Goal: Task Accomplishment & Management: Use online tool/utility

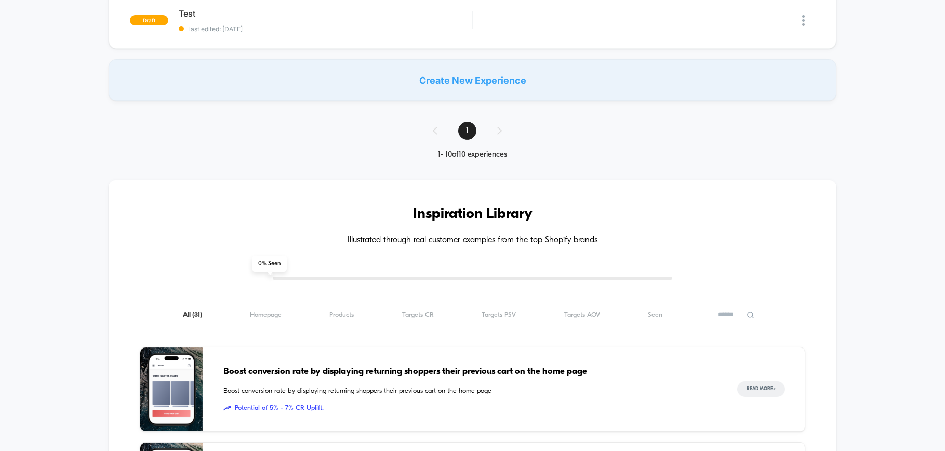
scroll to position [765, 0]
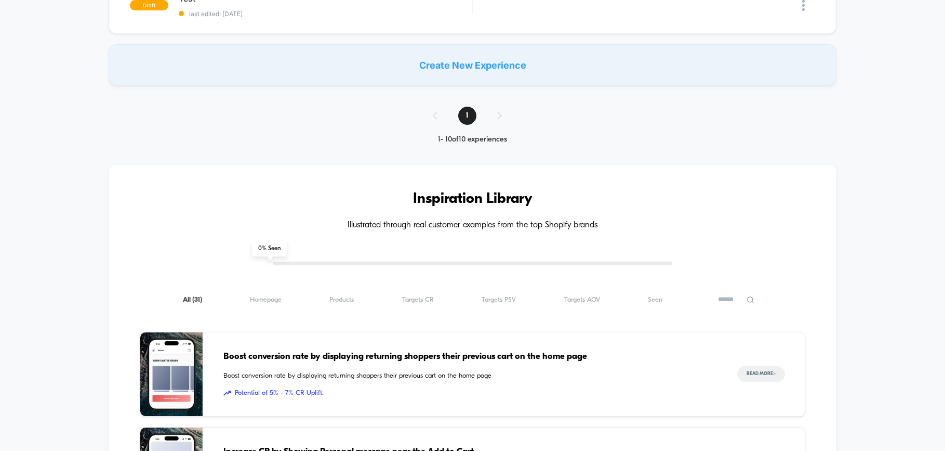
click at [470, 69] on div "Create New Experience" at bounding box center [473, 65] width 728 height 42
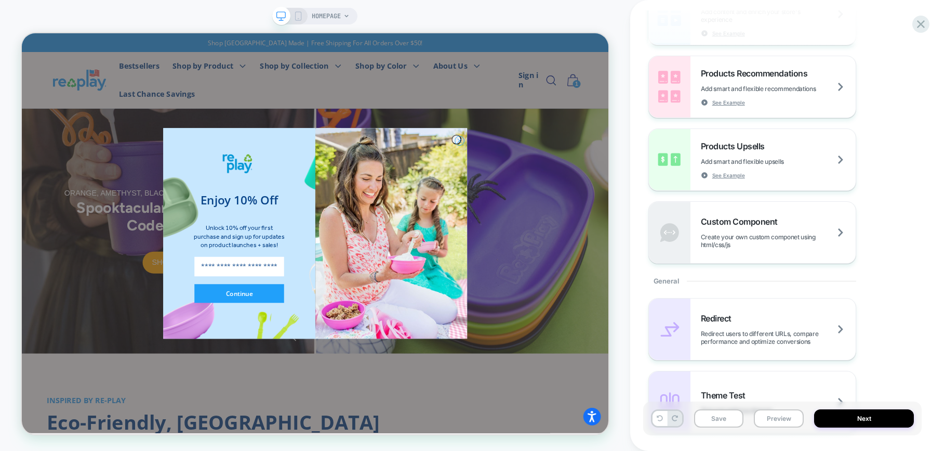
scroll to position [199, 0]
click at [604, 177] on circle "Close dialog" at bounding box center [606, 176] width 12 height 12
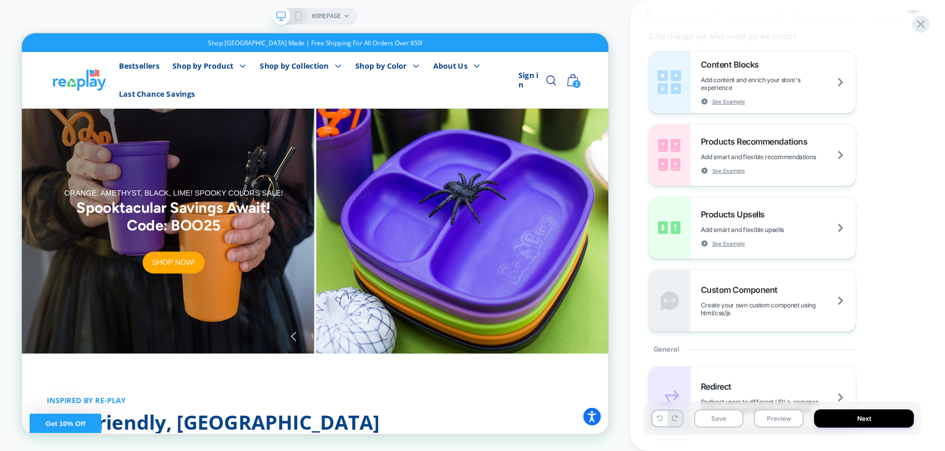
scroll to position [127, 0]
click at [745, 213] on span "Products Upsells" at bounding box center [735, 216] width 69 height 10
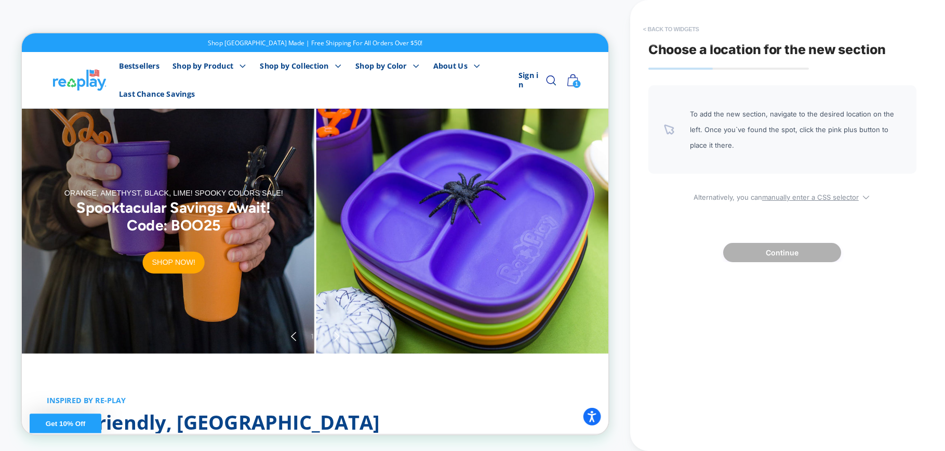
click at [652, 31] on button "< Back to widgets" at bounding box center [671, 29] width 67 height 17
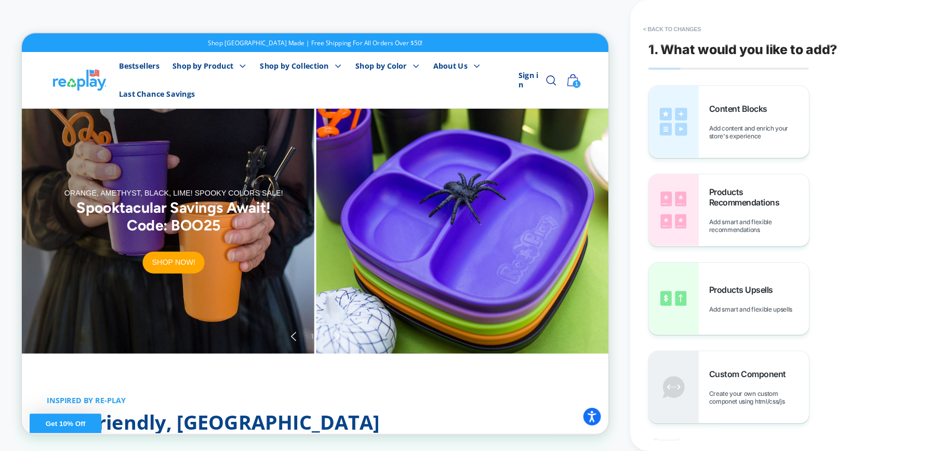
click at [652, 31] on button "< Back to changes" at bounding box center [672, 29] width 69 height 17
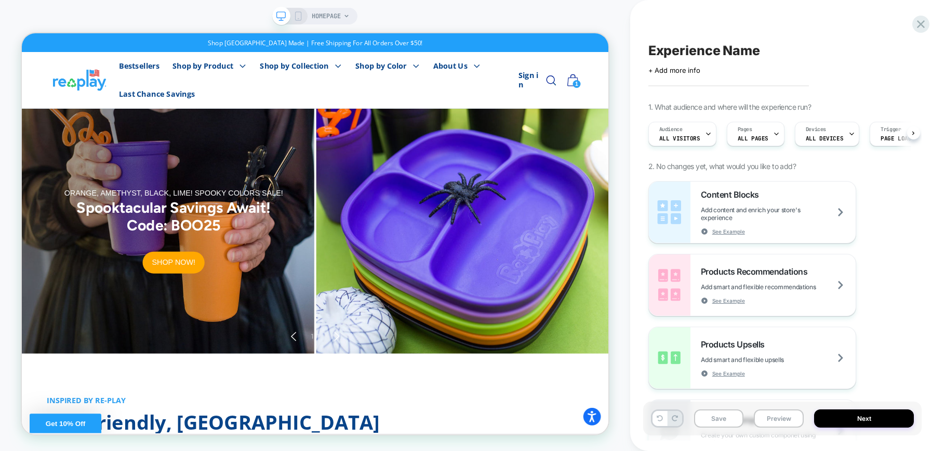
scroll to position [0, 1]
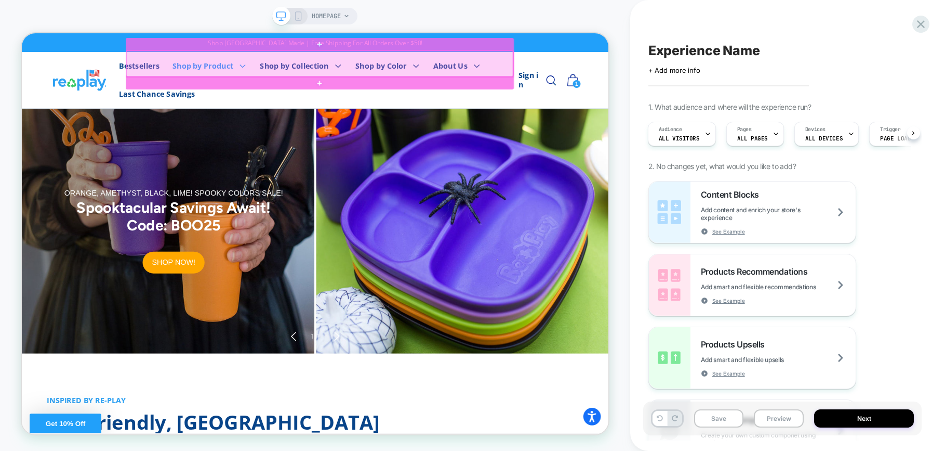
click at [299, 74] on div at bounding box center [419, 74] width 516 height 35
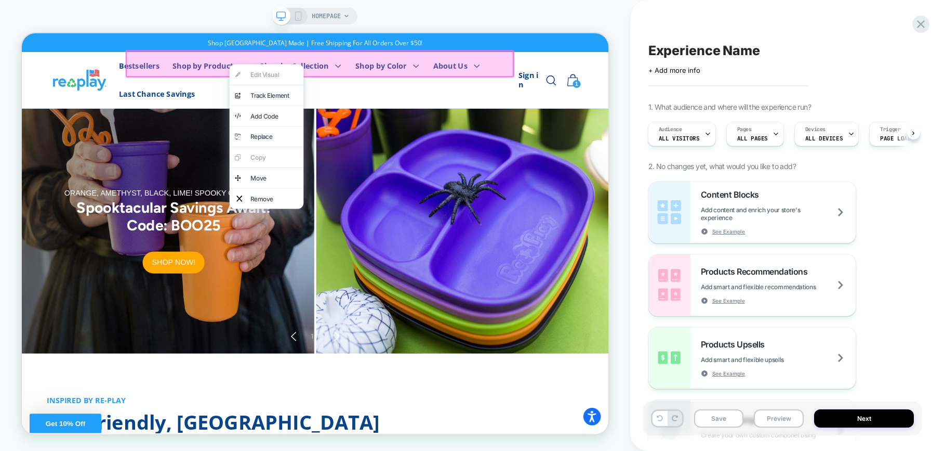
click at [20, 10] on div "HOMEPAGE" at bounding box center [315, 225] width 630 height 430
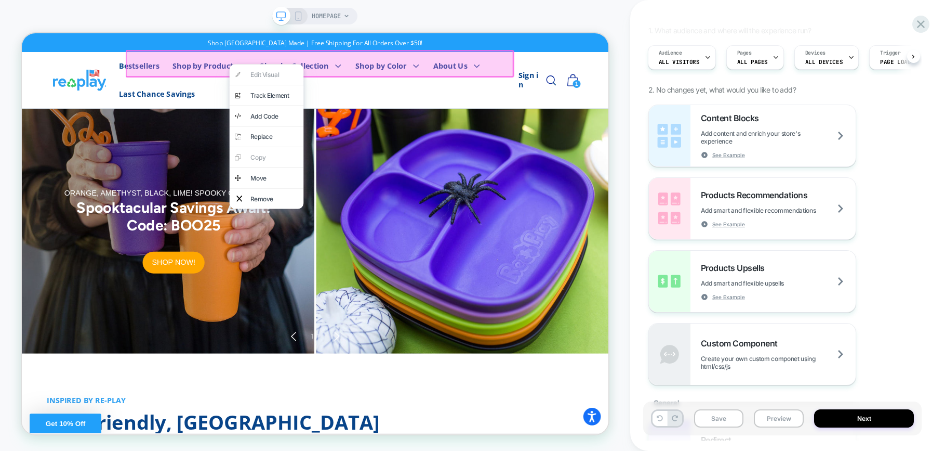
scroll to position [78, 0]
click at [723, 156] on span "See Example" at bounding box center [728, 153] width 33 height 7
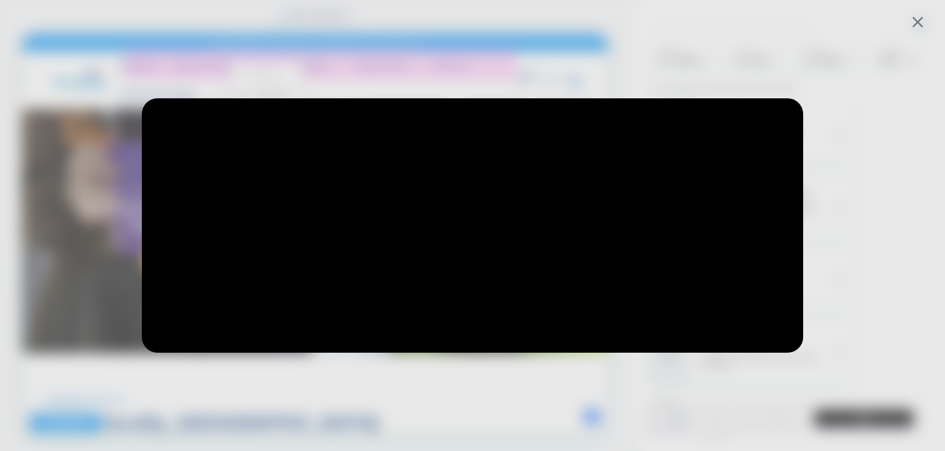
click at [870, 34] on div at bounding box center [472, 225] width 945 height 451
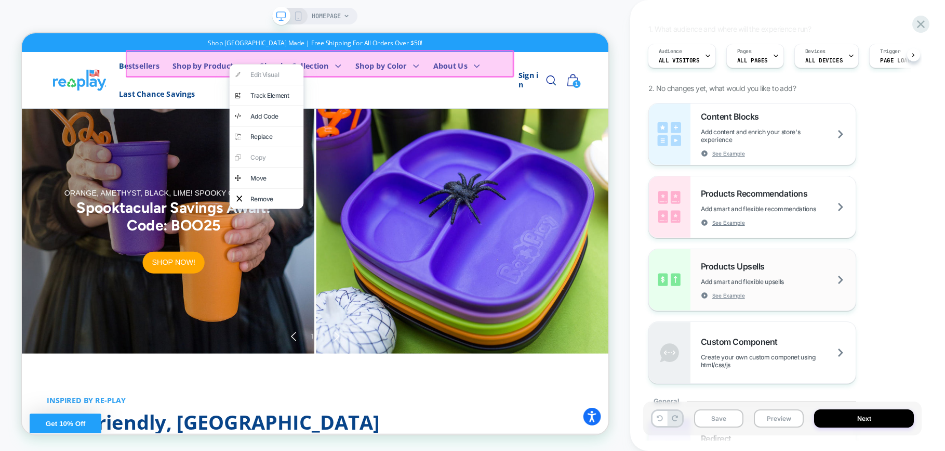
click at [703, 295] on icon at bounding box center [704, 295] width 6 height 6
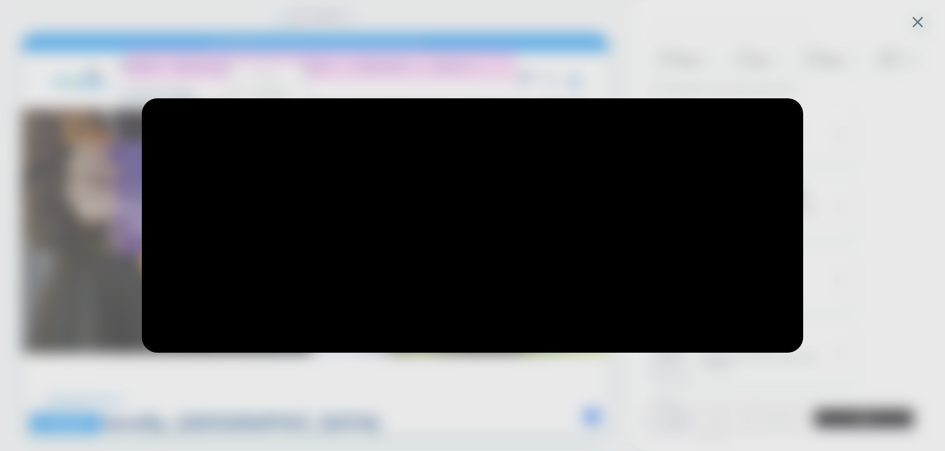
click at [733, 62] on div at bounding box center [472, 225] width 945 height 451
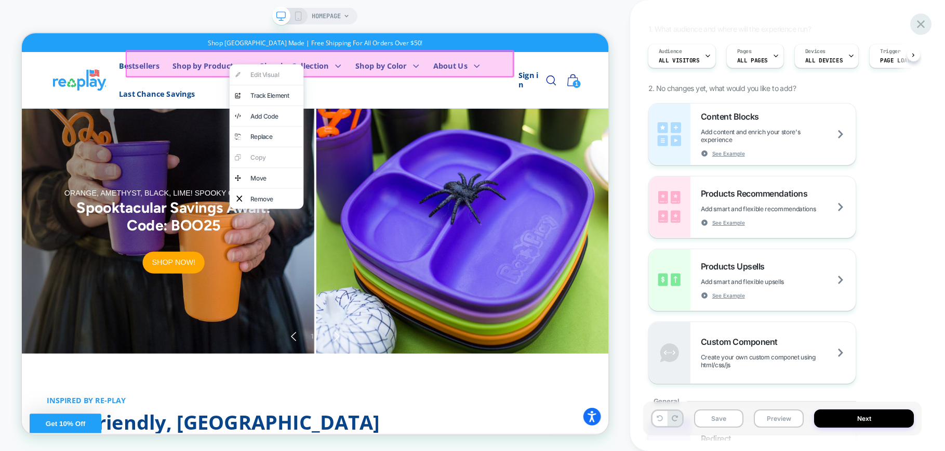
click at [923, 24] on icon at bounding box center [921, 24] width 14 height 14
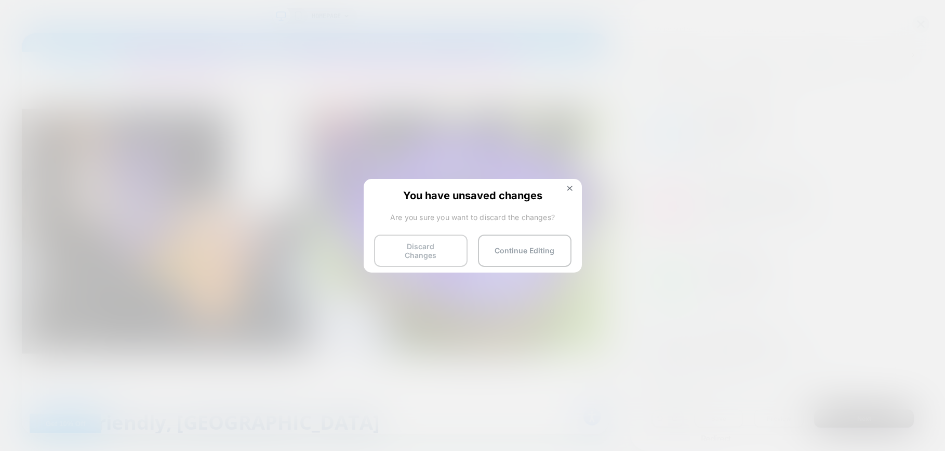
click at [434, 247] on button "Discard Changes" at bounding box center [421, 250] width 94 height 32
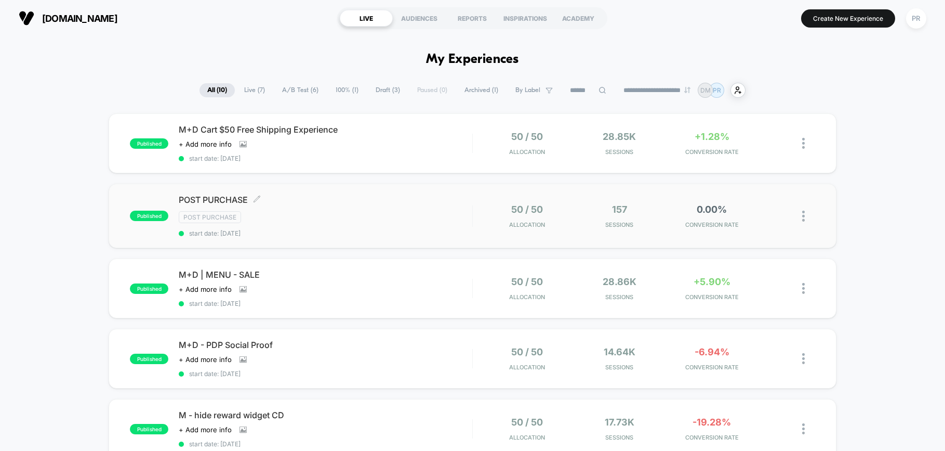
click at [319, 225] on div "POST PURCHASE Click to edit experience details Click to edit experience details…" at bounding box center [326, 215] width 294 height 43
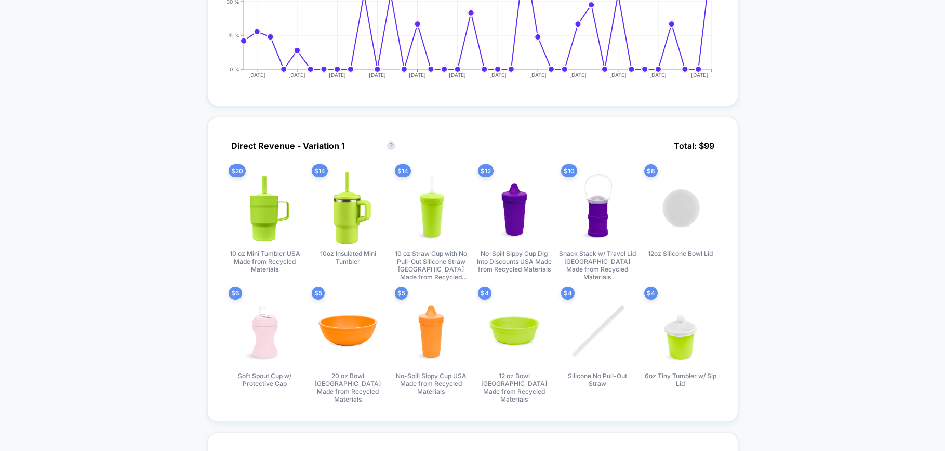
scroll to position [425, 0]
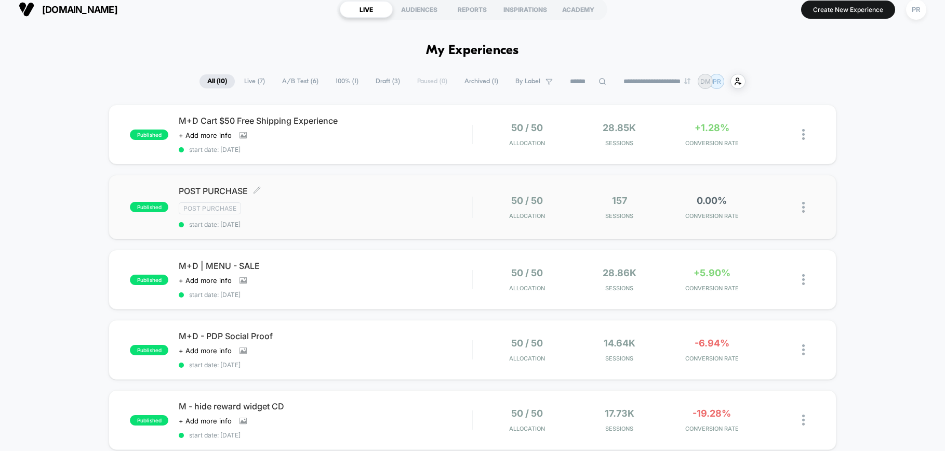
scroll to position [9, 0]
click at [241, 281] on icon at bounding box center [244, 280] width 6 height 4
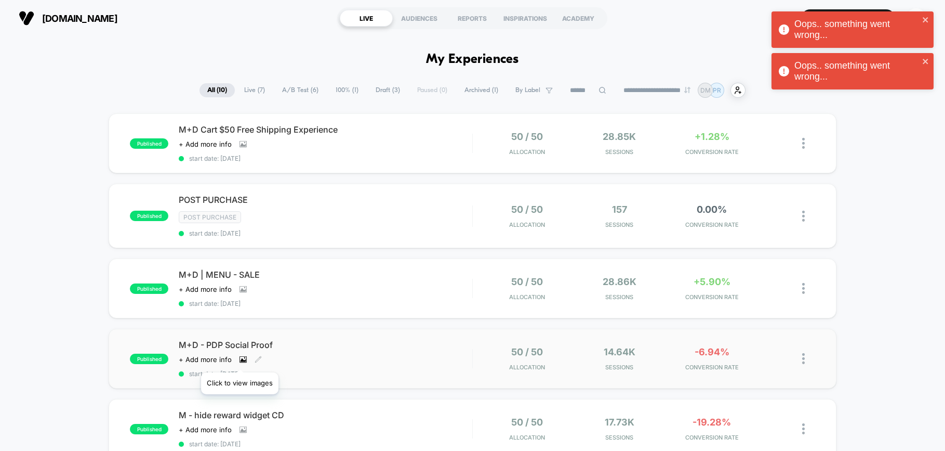
click at [241, 359] on icon at bounding box center [244, 359] width 6 height 4
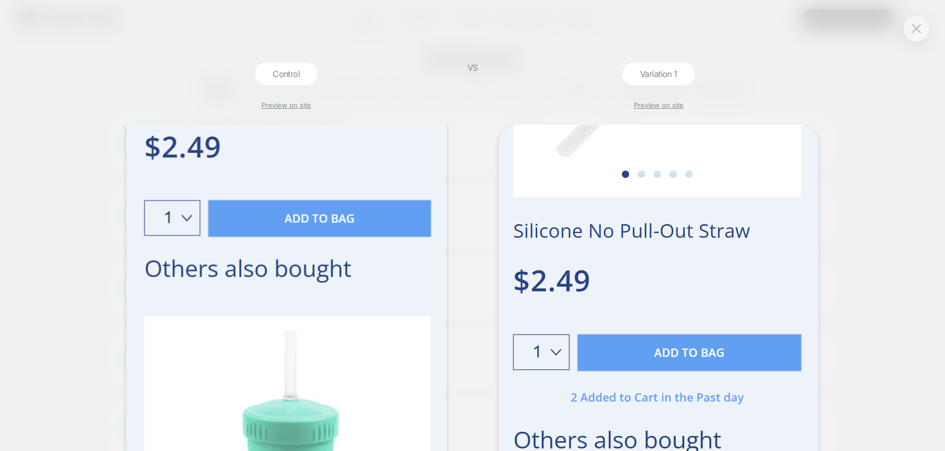
scroll to position [170, 0]
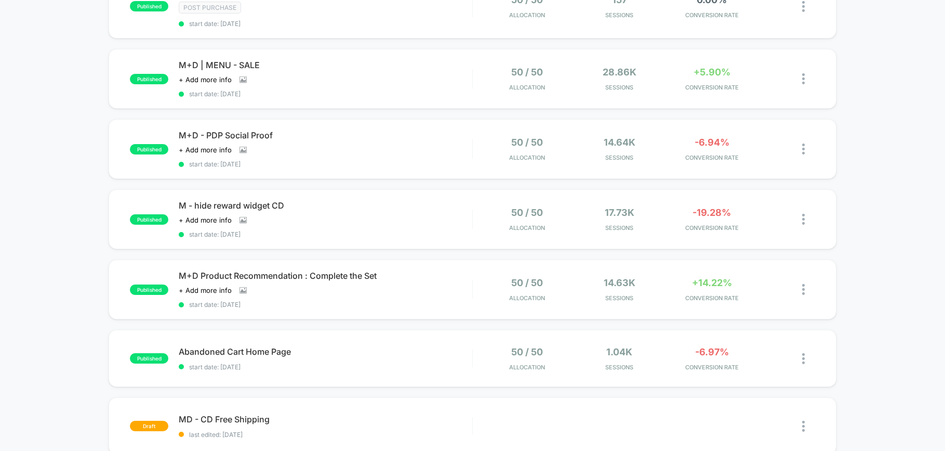
scroll to position [221, 0]
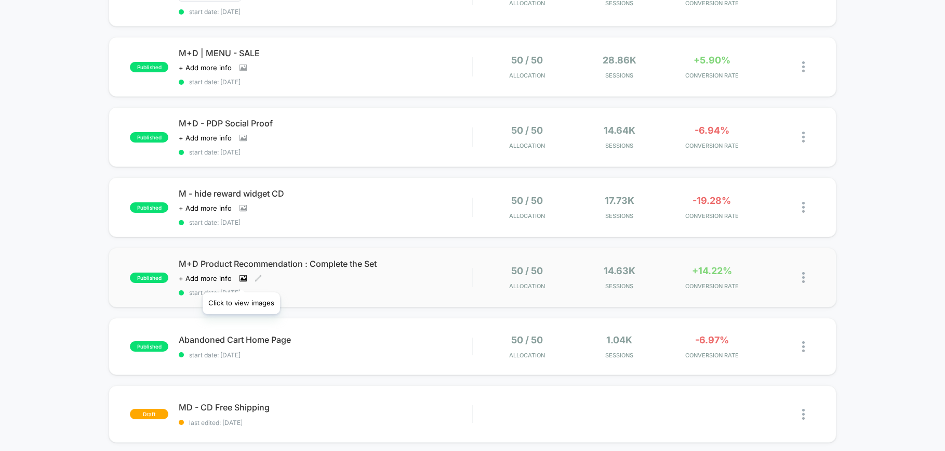
click at [241, 279] on icon at bounding box center [244, 278] width 6 height 4
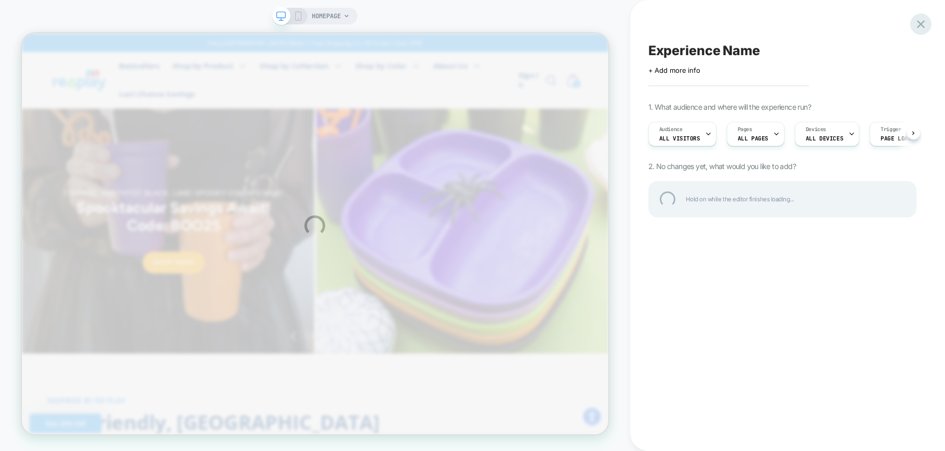
click at [924, 21] on div at bounding box center [920, 24] width 21 height 21
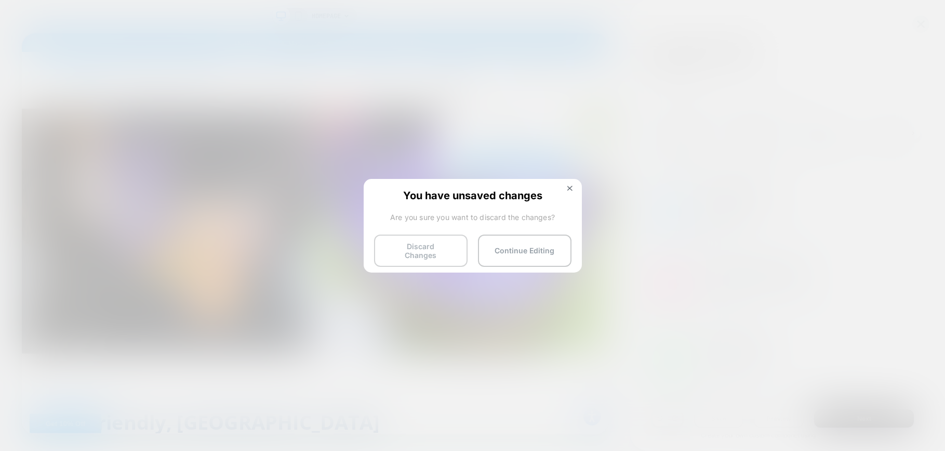
click at [447, 248] on button "Discard Changes" at bounding box center [421, 250] width 94 height 32
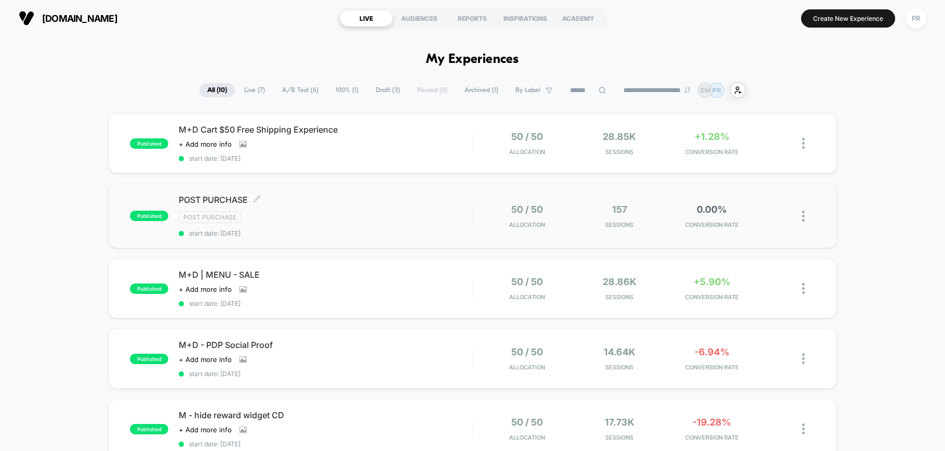
click at [319, 235] on span "start date: [DATE]" at bounding box center [326, 233] width 294 height 8
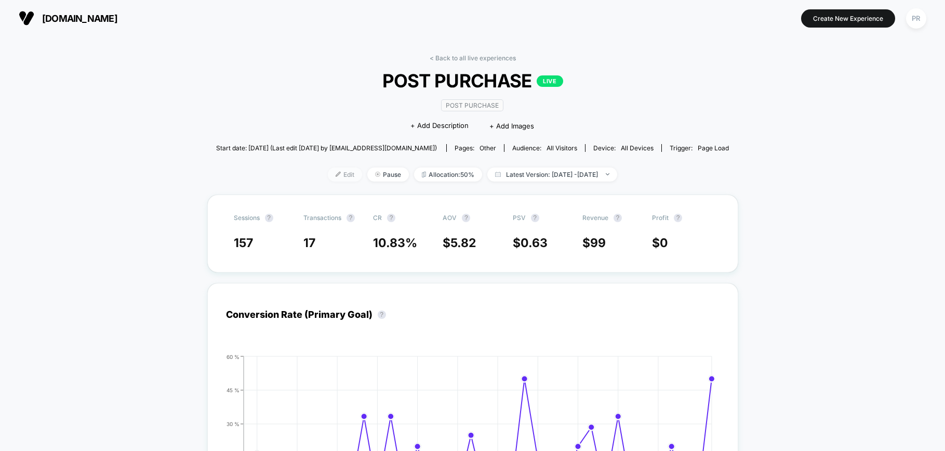
click at [334, 176] on span "Edit" at bounding box center [345, 174] width 34 height 14
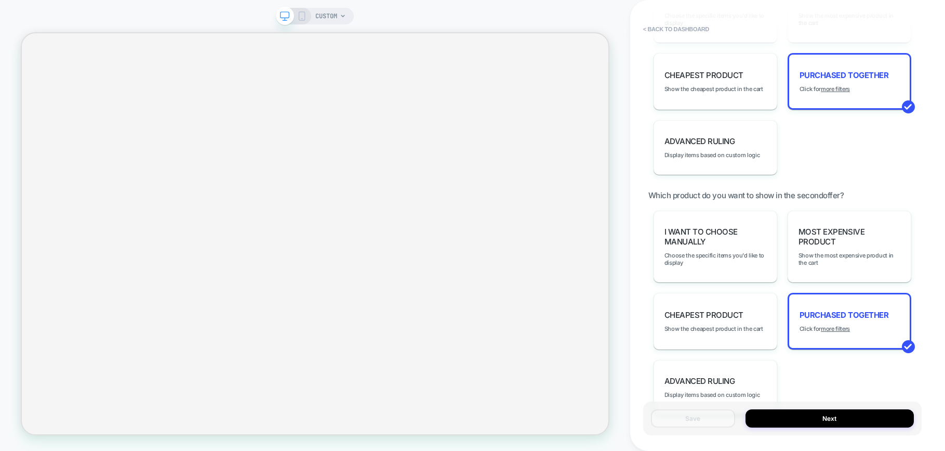
scroll to position [882, 0]
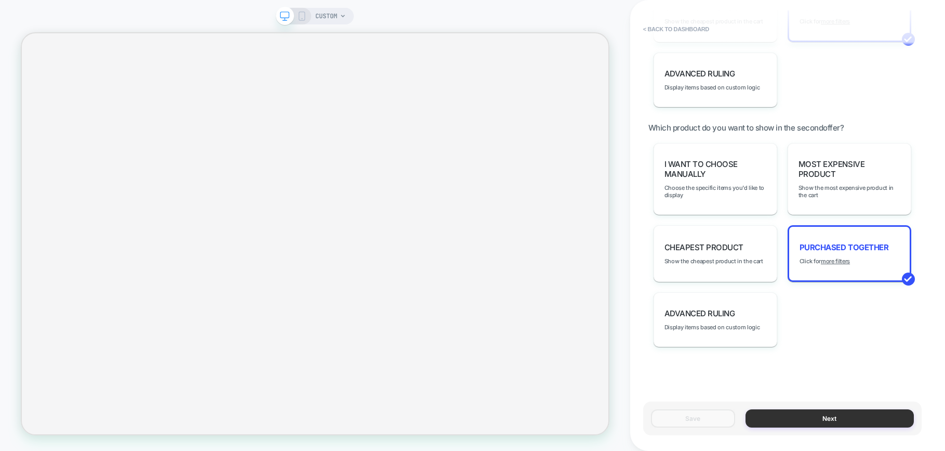
click at [828, 415] on button "Next" at bounding box center [830, 418] width 168 height 18
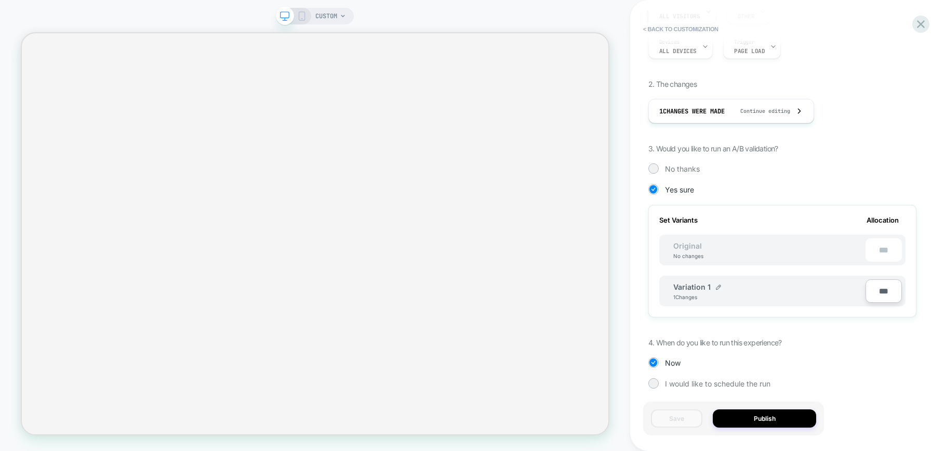
scroll to position [143, 0]
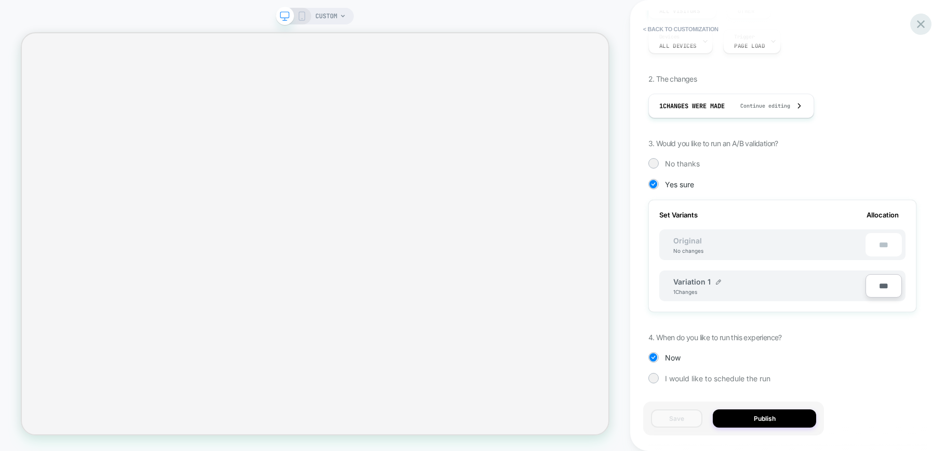
click at [919, 23] on icon at bounding box center [921, 24] width 8 height 8
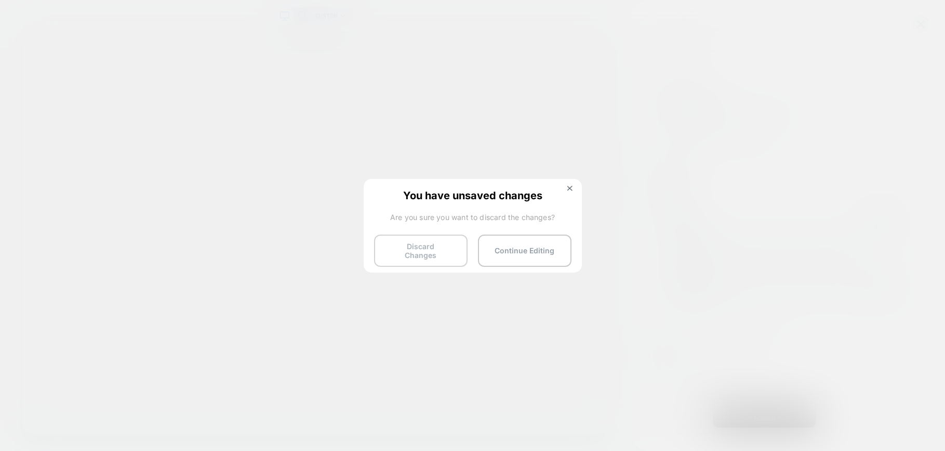
click at [398, 247] on button "Discard Changes" at bounding box center [421, 250] width 94 height 32
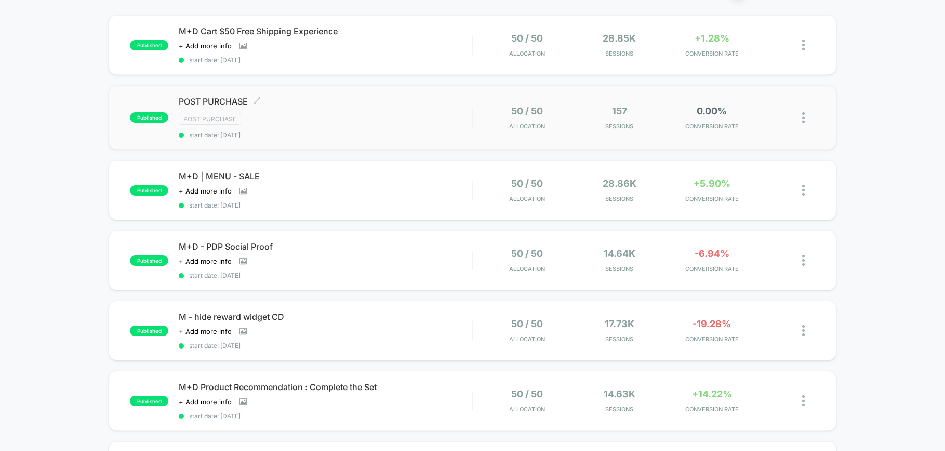
scroll to position [99, 0]
click at [240, 261] on icon at bounding box center [243, 260] width 7 height 7
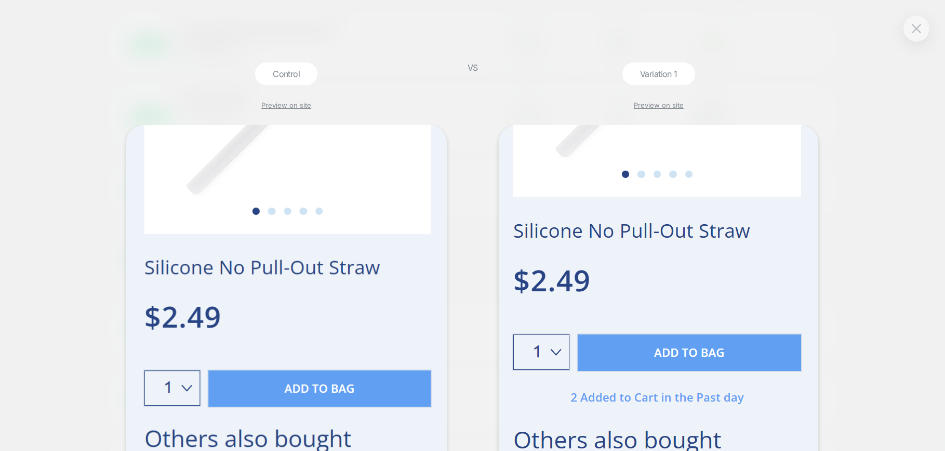
scroll to position [3, 0]
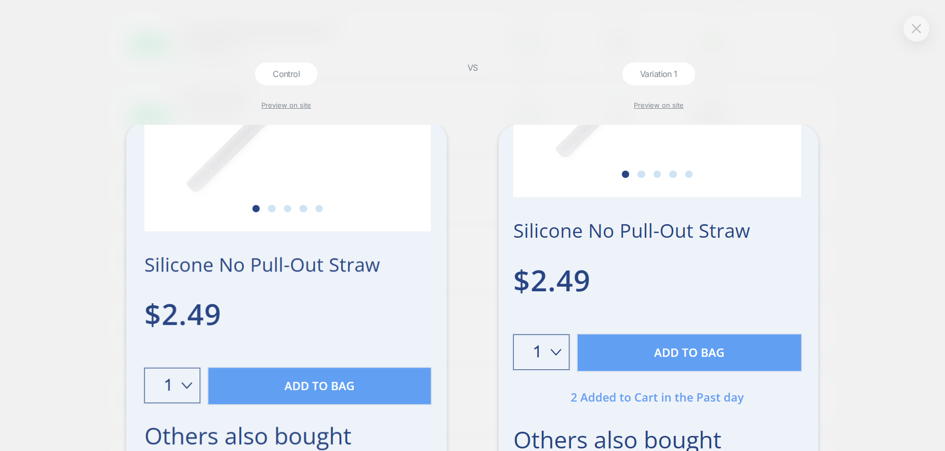
click at [90, 93] on div "Control Preview on site VS Variation 1 Preview on site" at bounding box center [472, 225] width 945 height 451
click at [863, 102] on div "Control Preview on site VS Variation 1 Preview on site" at bounding box center [472, 225] width 945 height 451
click at [911, 32] on button at bounding box center [917, 29] width 16 height 16
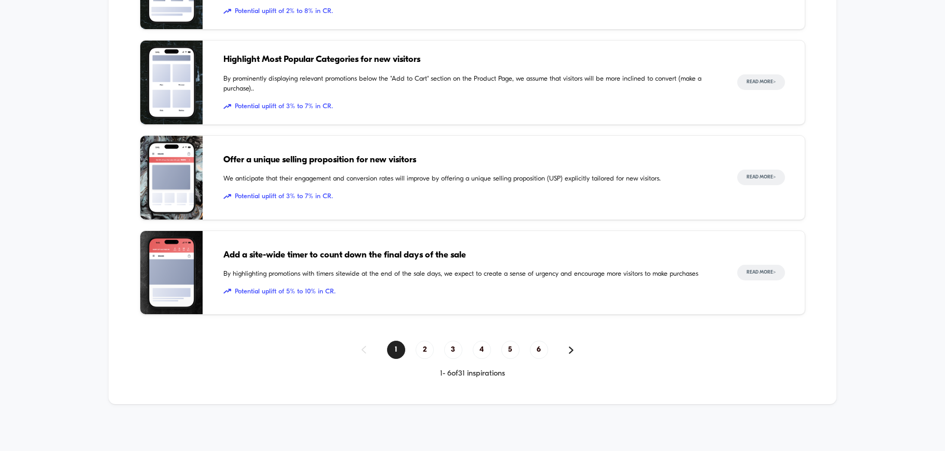
scroll to position [1343, 0]
click at [423, 352] on span "2" at bounding box center [425, 349] width 18 height 18
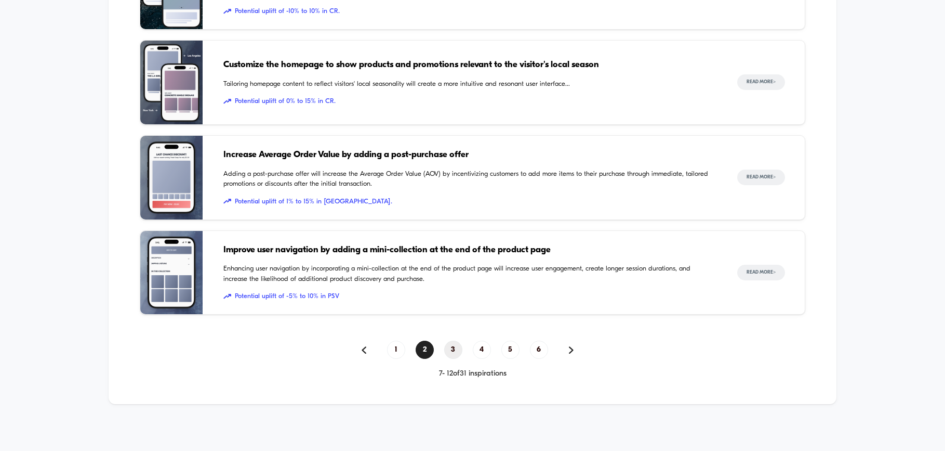
click at [453, 350] on span "3" at bounding box center [453, 349] width 18 height 18
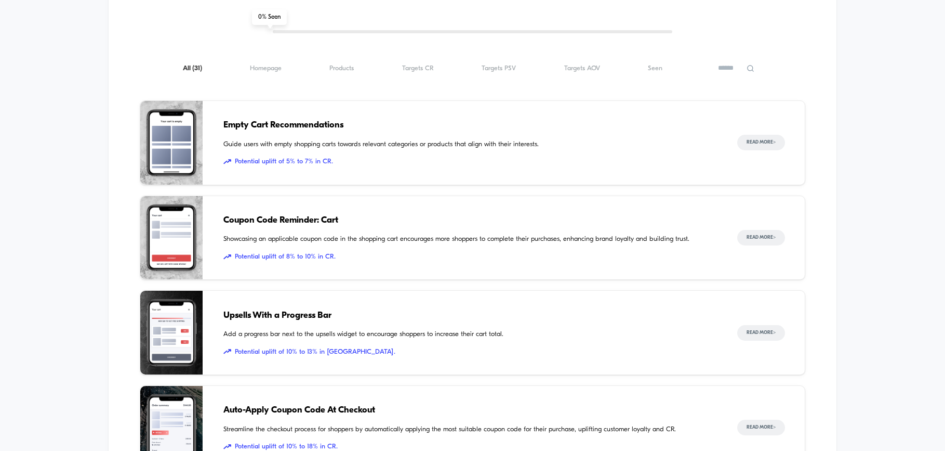
scroll to position [1003, 0]
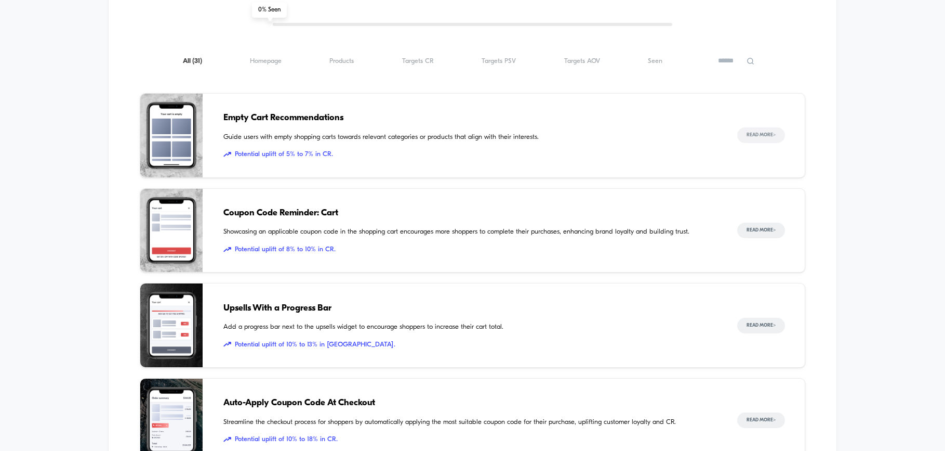
click at [757, 129] on button "Read More >" at bounding box center [761, 135] width 48 height 16
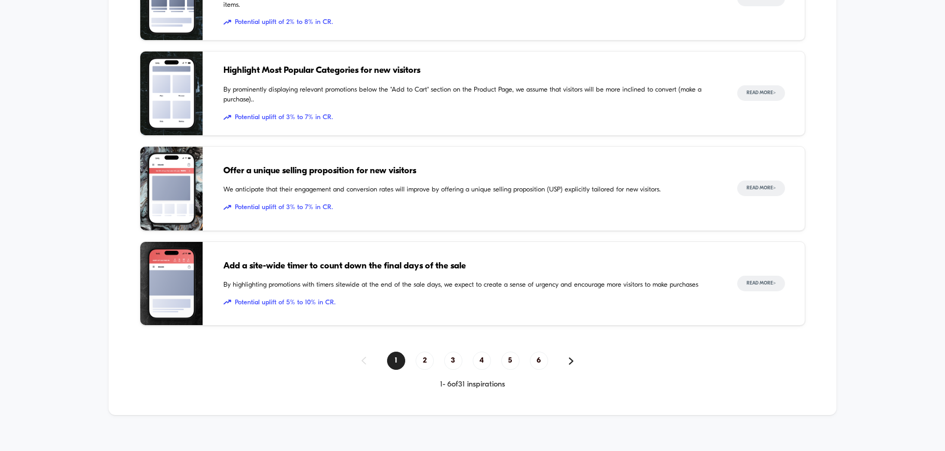
scroll to position [1343, 0]
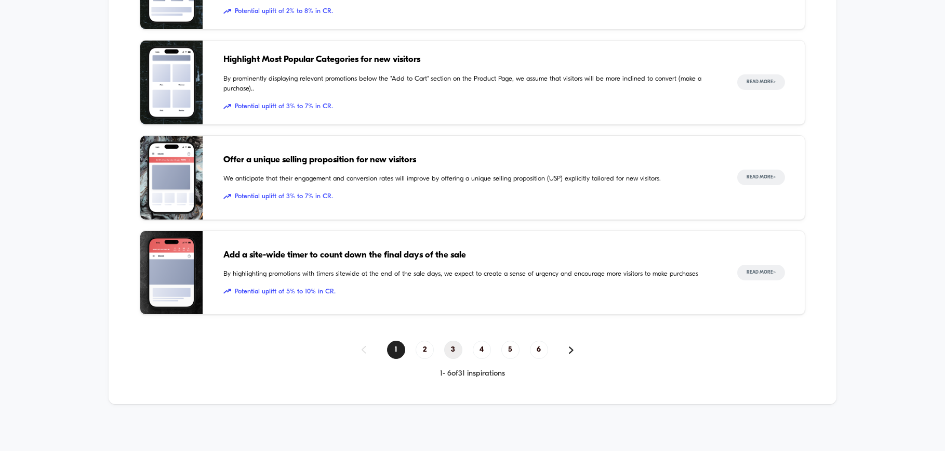
click at [453, 352] on span "3" at bounding box center [453, 349] width 18 height 18
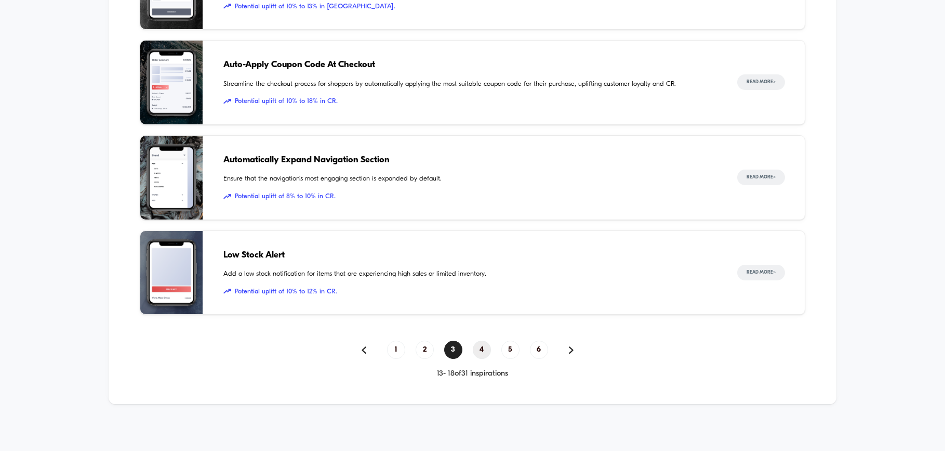
click at [483, 348] on span "4" at bounding box center [482, 349] width 18 height 18
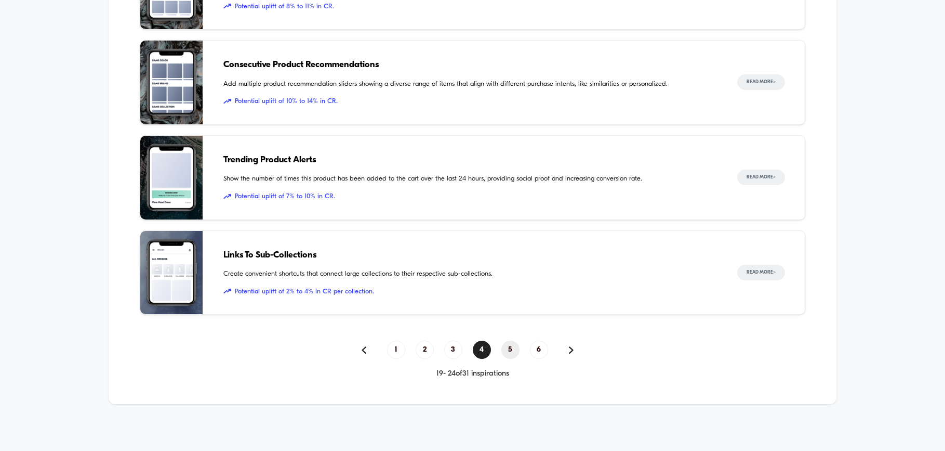
click at [509, 348] on span "5" at bounding box center [510, 349] width 18 height 18
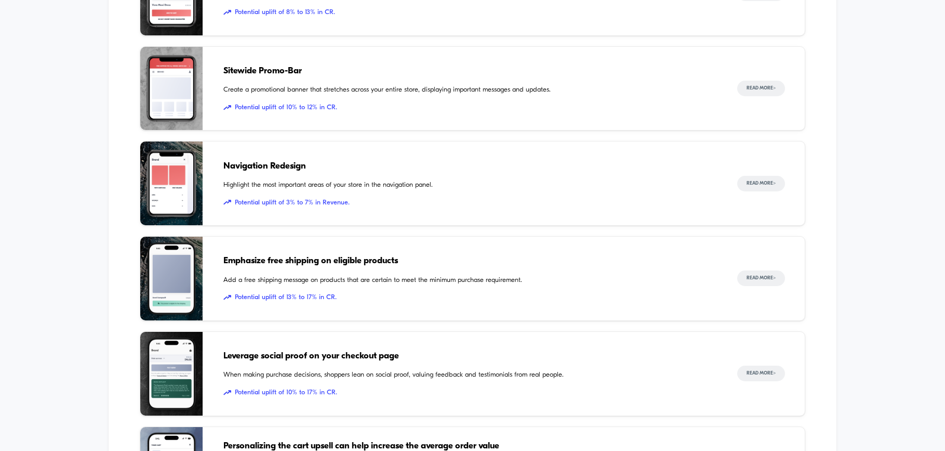
scroll to position [1147, 0]
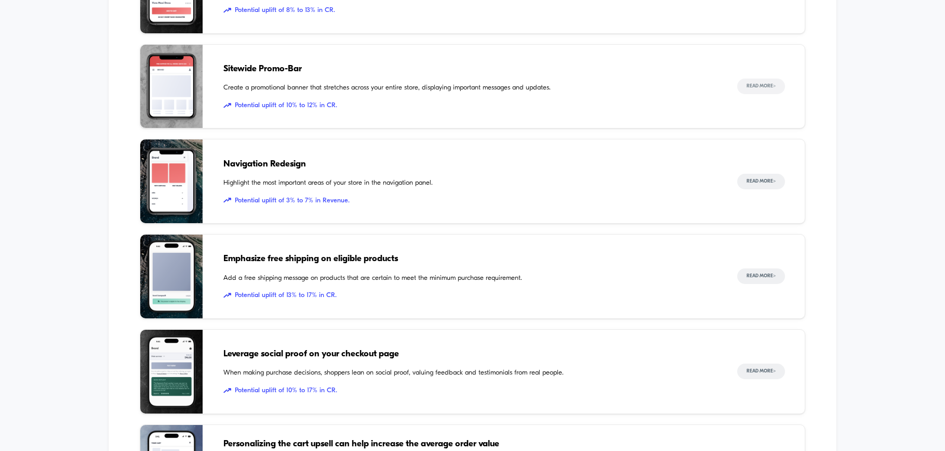
click at [762, 91] on button "Read More >" at bounding box center [761, 86] width 48 height 16
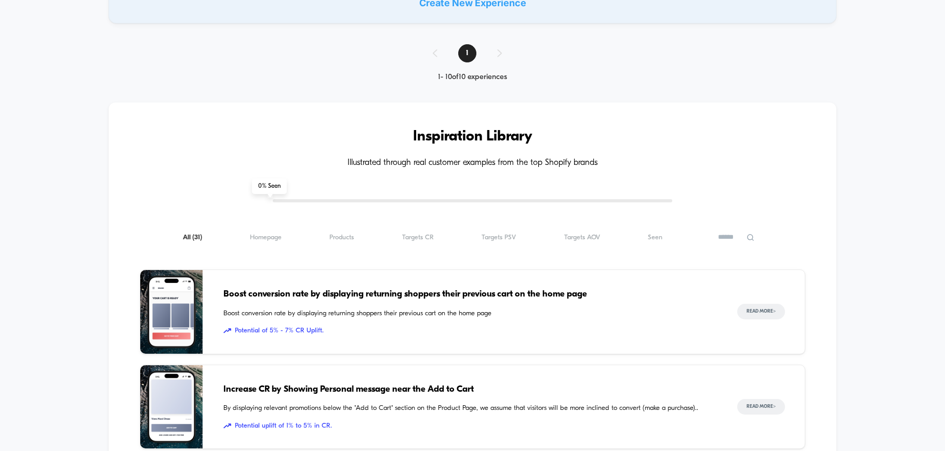
scroll to position [1343, 0]
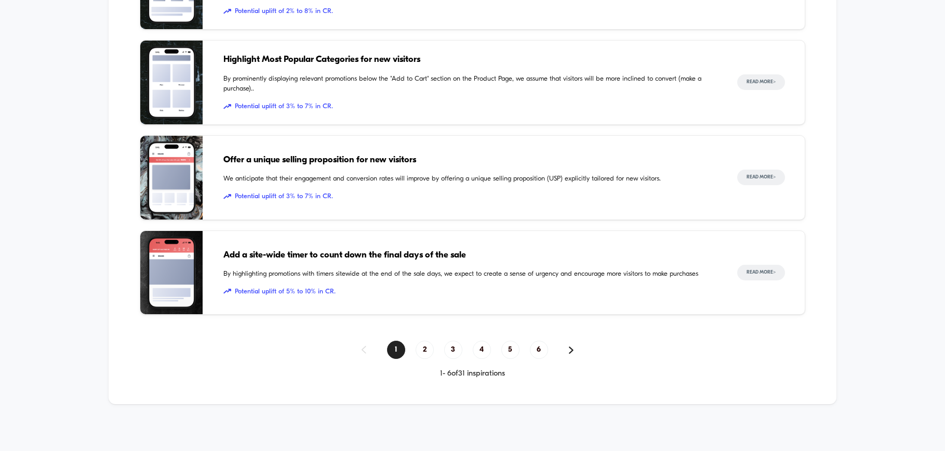
click at [480, 347] on span "4" at bounding box center [482, 349] width 18 height 18
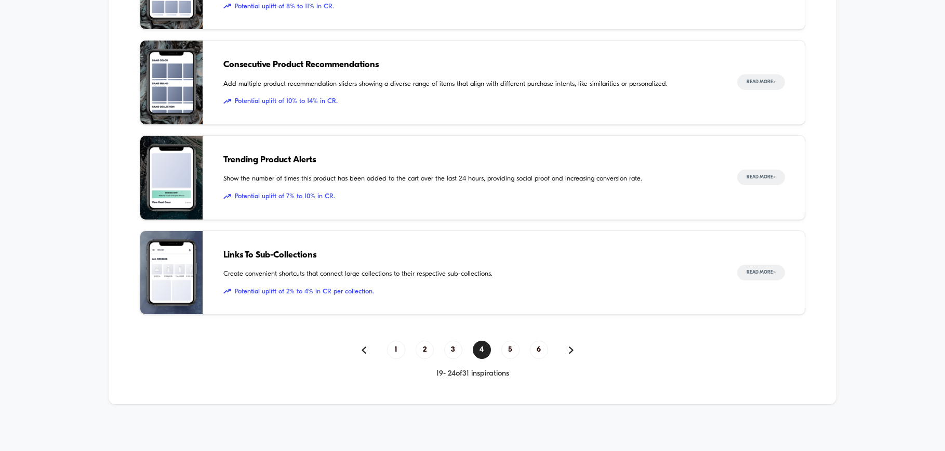
scroll to position [1334, 0]
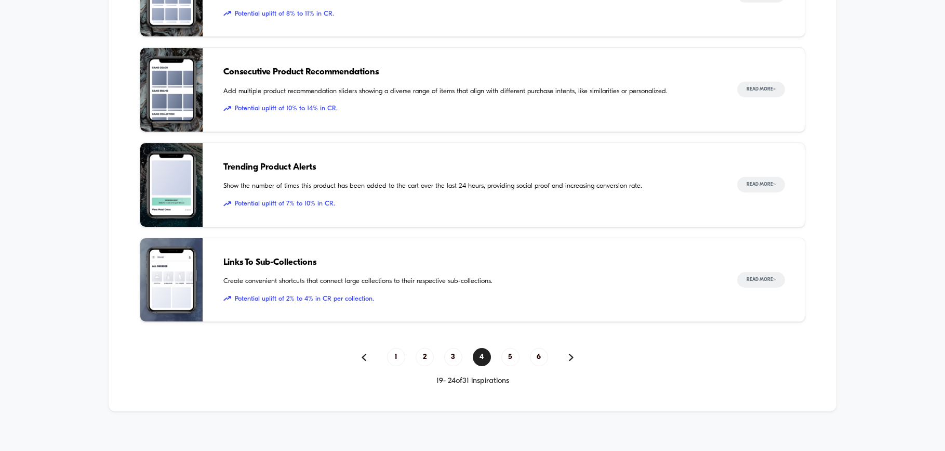
click at [511, 358] on span "5" at bounding box center [510, 357] width 18 height 18
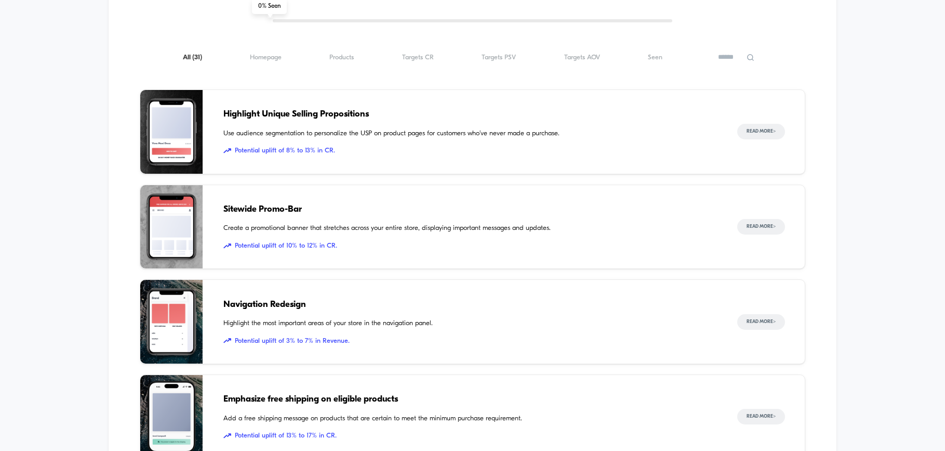
scroll to position [1008, 0]
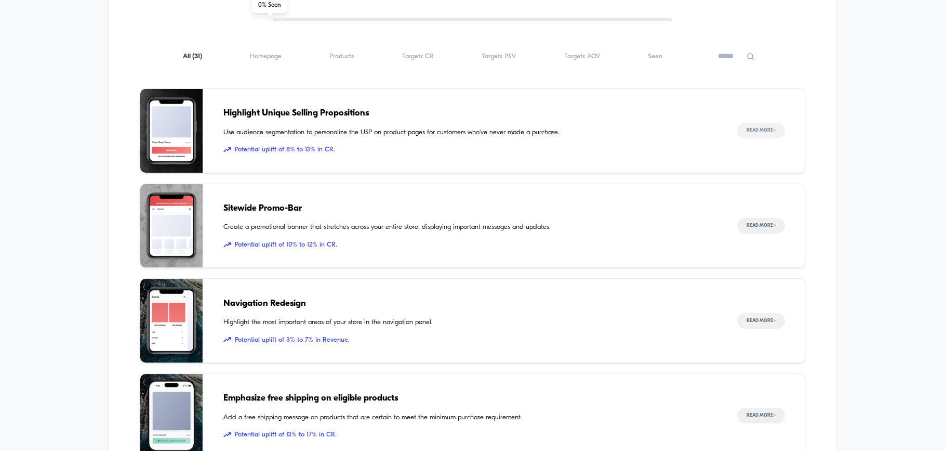
click at [754, 129] on button "Read More >" at bounding box center [761, 131] width 48 height 16
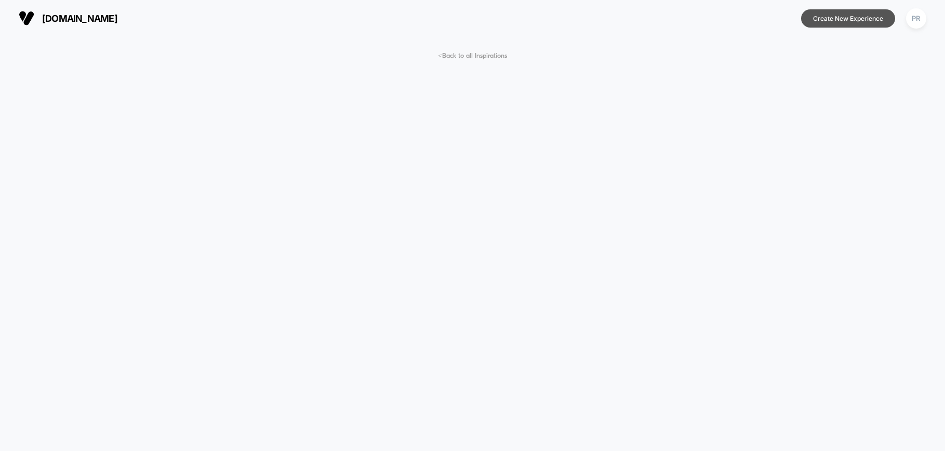
click at [852, 16] on button "Create New Experience" at bounding box center [848, 18] width 94 height 18
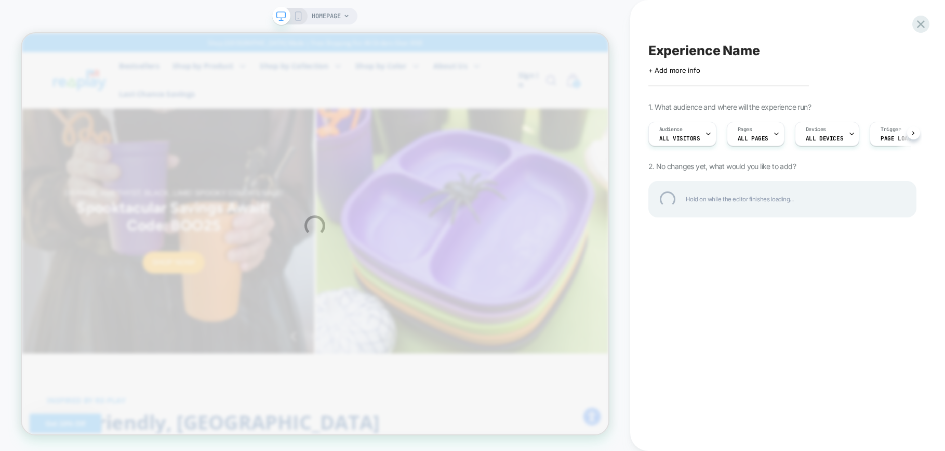
click at [293, 17] on div "HOMEPAGE Experience Name Click to edit experience details + Add more info 1. Wh…" at bounding box center [472, 225] width 945 height 451
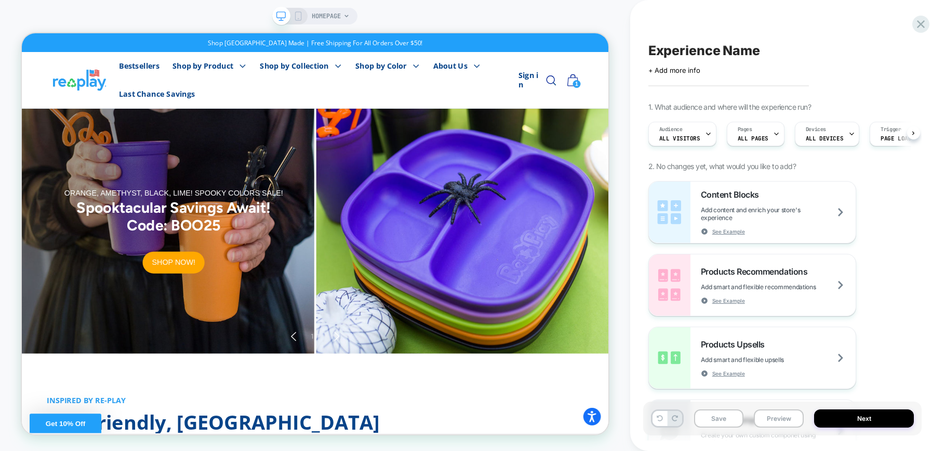
scroll to position [0, 1]
click at [299, 20] on icon at bounding box center [298, 15] width 9 height 9
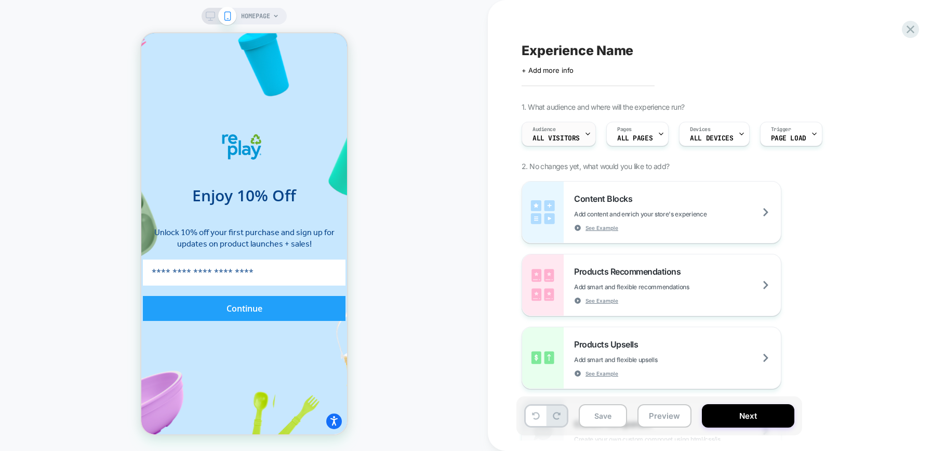
click at [548, 132] on span "Audience" at bounding box center [544, 129] width 23 height 7
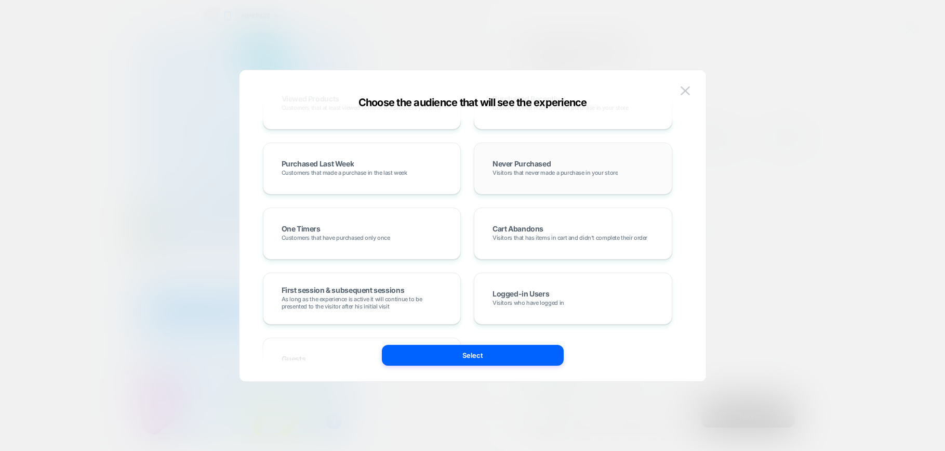
scroll to position [257, 0]
click at [549, 167] on span "Never Purchased" at bounding box center [522, 164] width 58 height 9
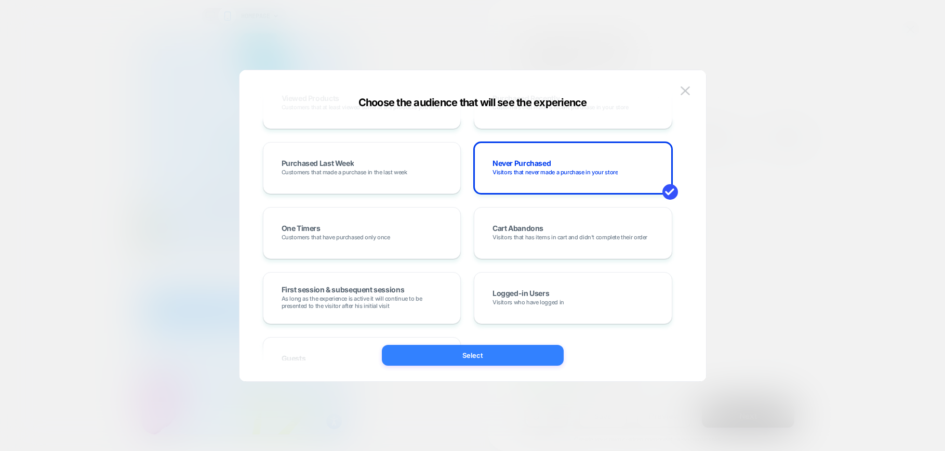
click at [480, 348] on button "Select" at bounding box center [473, 355] width 182 height 21
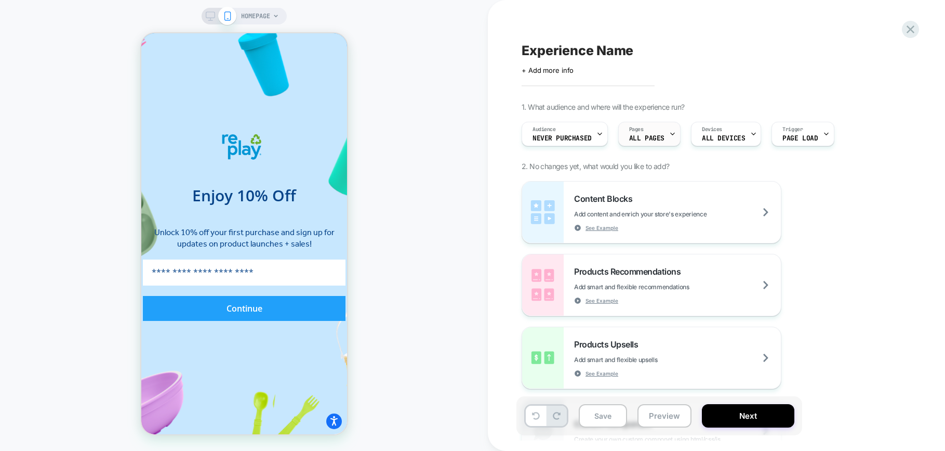
click at [643, 139] on span "ALL PAGES" at bounding box center [646, 138] width 35 height 7
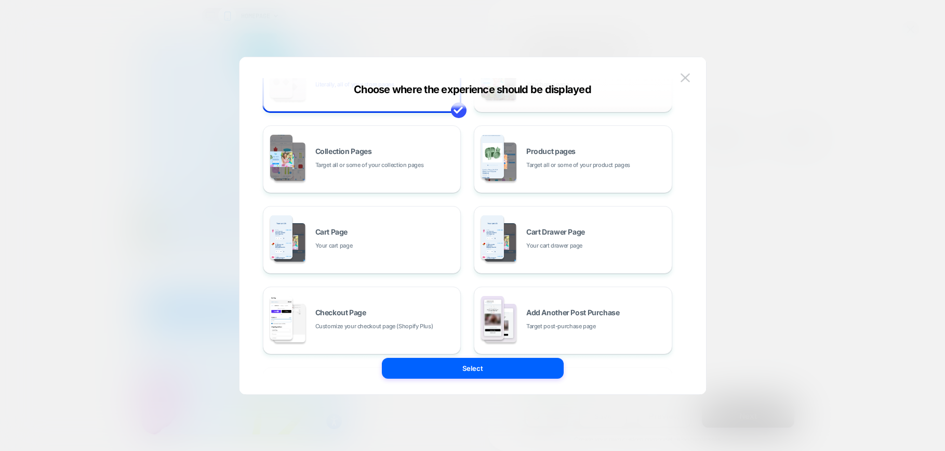
scroll to position [67, 0]
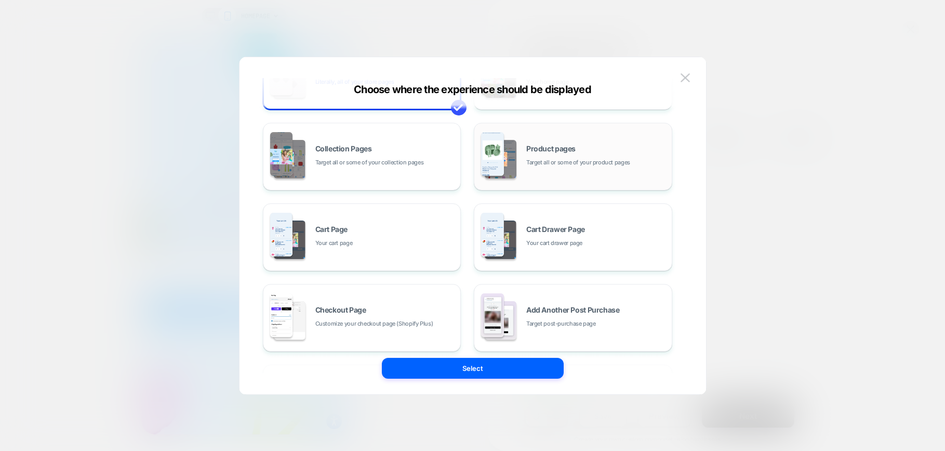
click at [585, 159] on span "Target all or some of your product pages" at bounding box center [578, 162] width 104 height 10
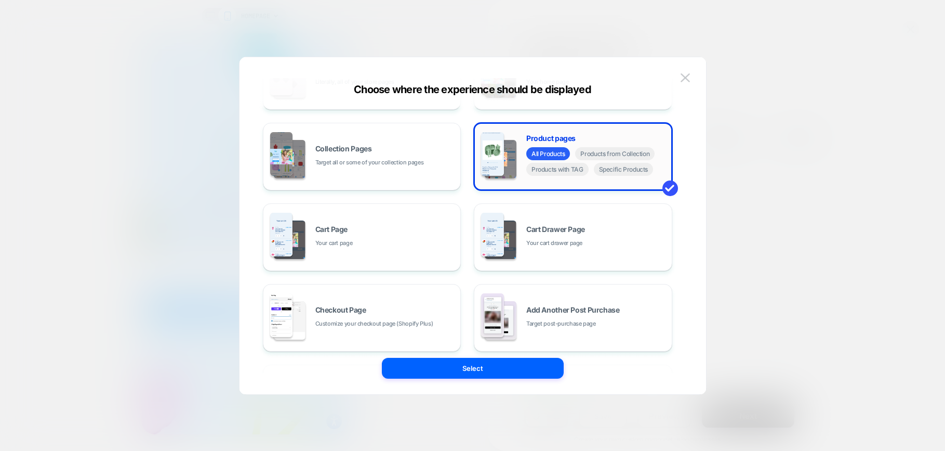
click at [613, 178] on div "All Products Products from Collection Products with TAG Specific Products" at bounding box center [596, 162] width 140 height 31
click at [615, 173] on span "Specific Products" at bounding box center [624, 169] width 60 height 13
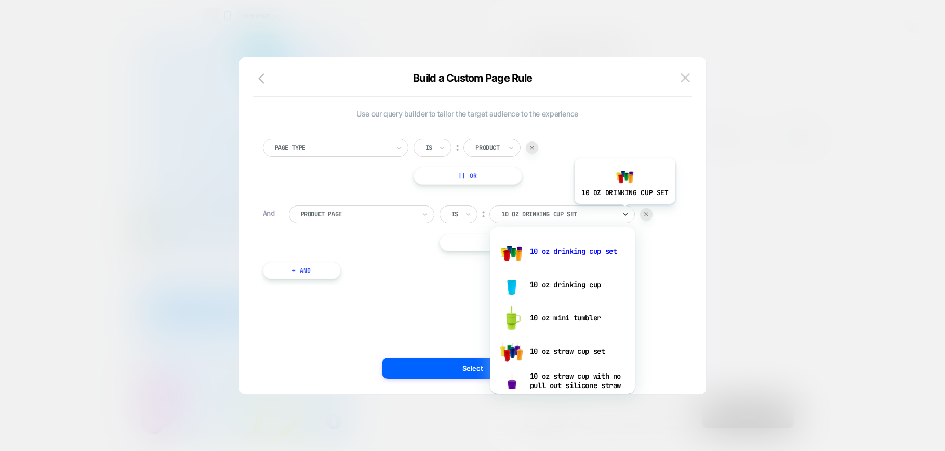
click at [624, 211] on icon at bounding box center [625, 214] width 7 height 10
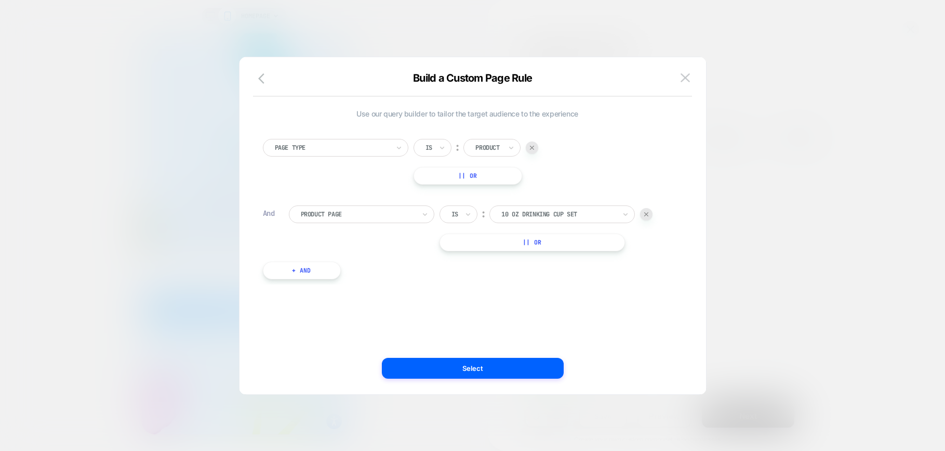
click at [553, 242] on button "|| Or" at bounding box center [533, 242] width 186 height 18
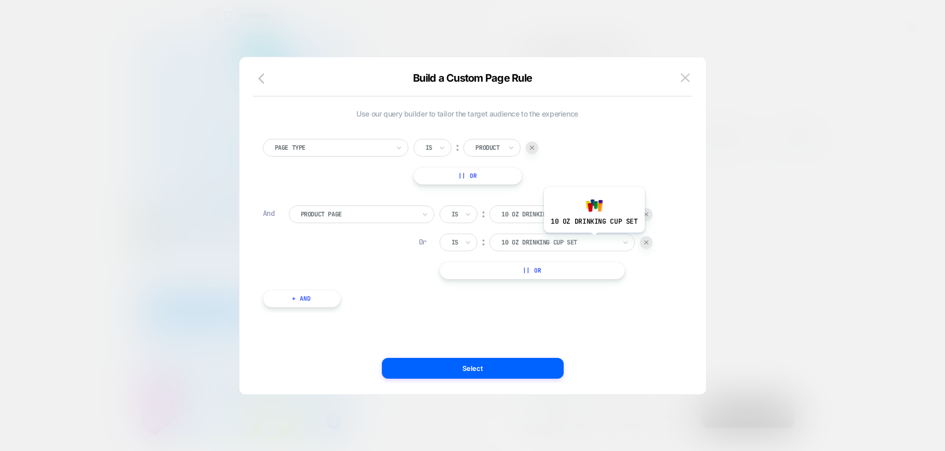
click at [593, 240] on div at bounding box center [558, 241] width 114 height 9
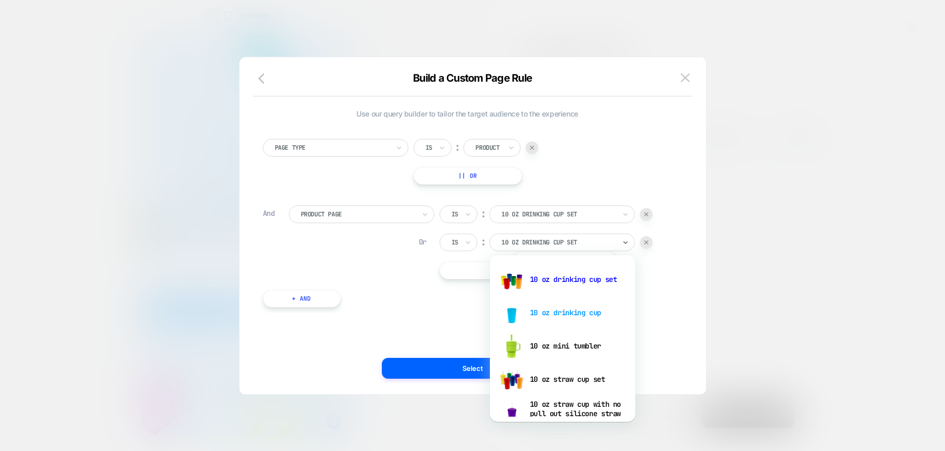
click at [564, 306] on div "10 oz drinking cup" at bounding box center [562, 312] width 135 height 33
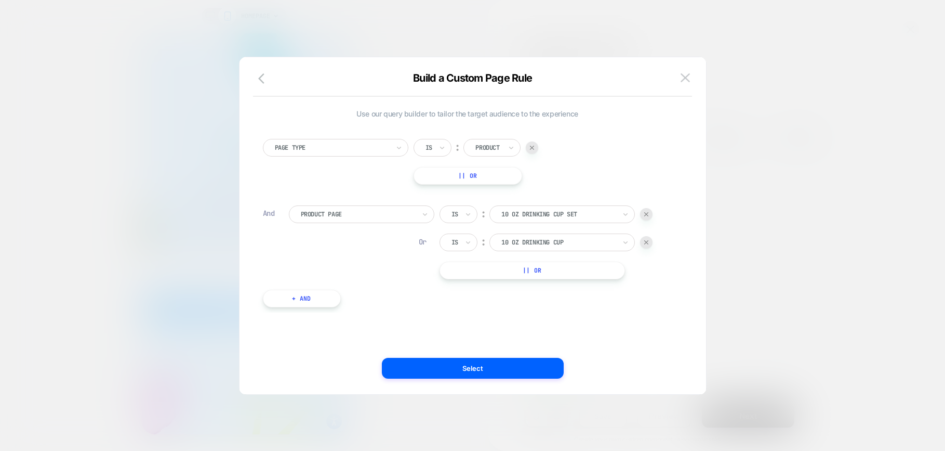
click at [524, 270] on button "|| Or" at bounding box center [533, 270] width 186 height 18
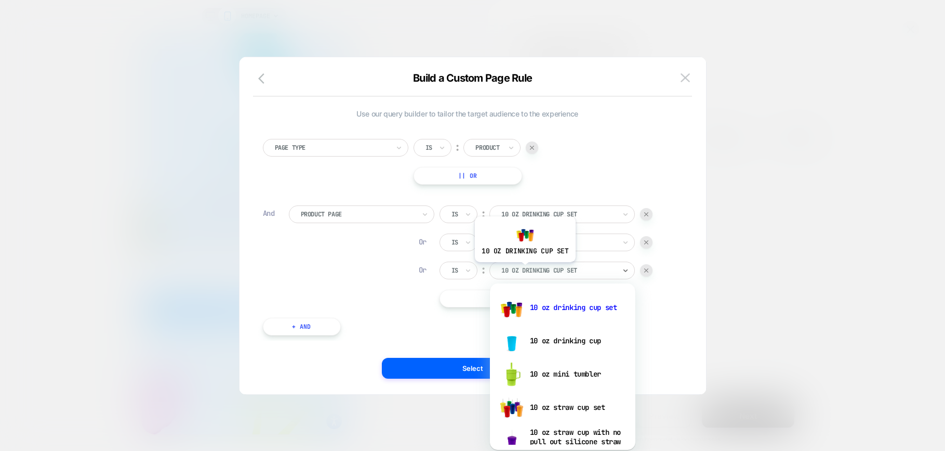
click at [524, 270] on div at bounding box center [558, 270] width 114 height 9
click at [555, 369] on div "10 oz mini tumbler" at bounding box center [562, 373] width 135 height 33
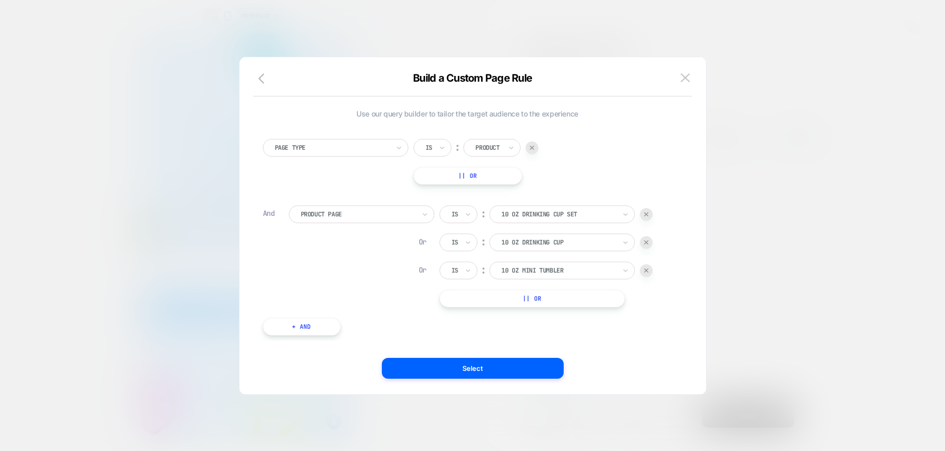
click at [539, 297] on button "|| Or" at bounding box center [533, 298] width 186 height 18
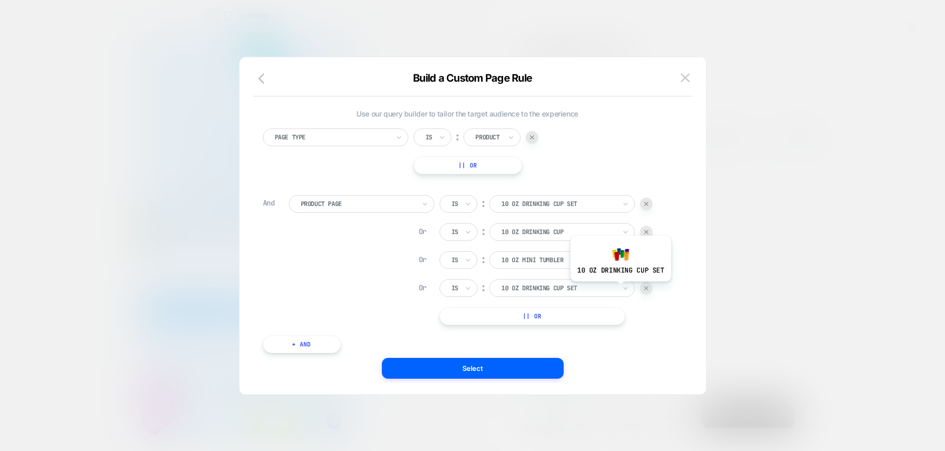
click at [620, 289] on div "10 oz drinking cup set" at bounding box center [561, 288] width 145 height 18
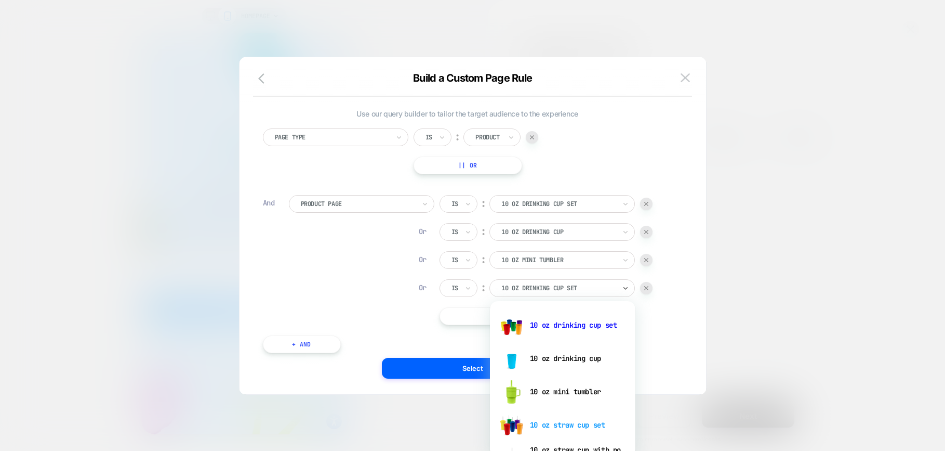
click at [559, 421] on div "10 oz straw cup set" at bounding box center [562, 424] width 135 height 33
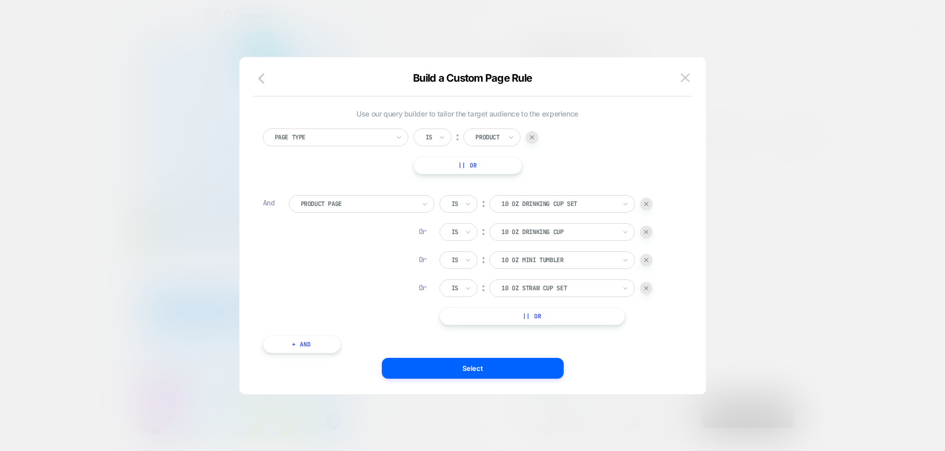
scroll to position [32, 0]
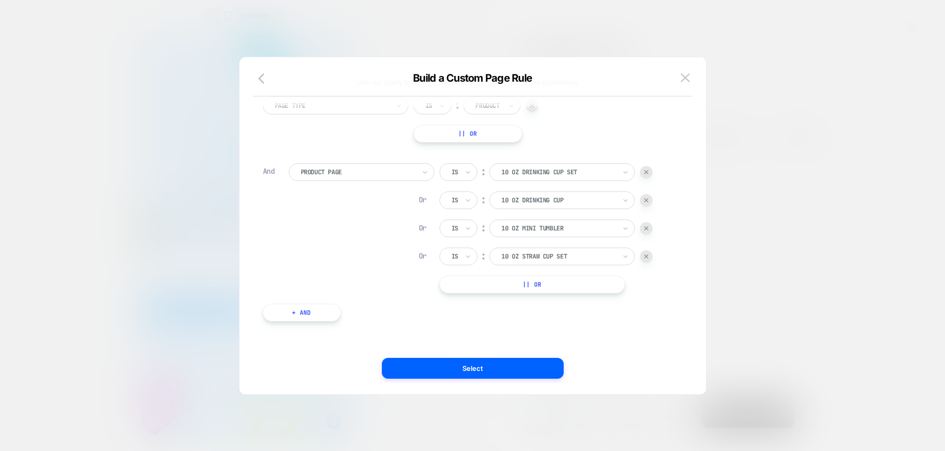
click at [646, 254] on img at bounding box center [646, 256] width 4 height 4
click at [647, 227] on img at bounding box center [646, 228] width 4 height 4
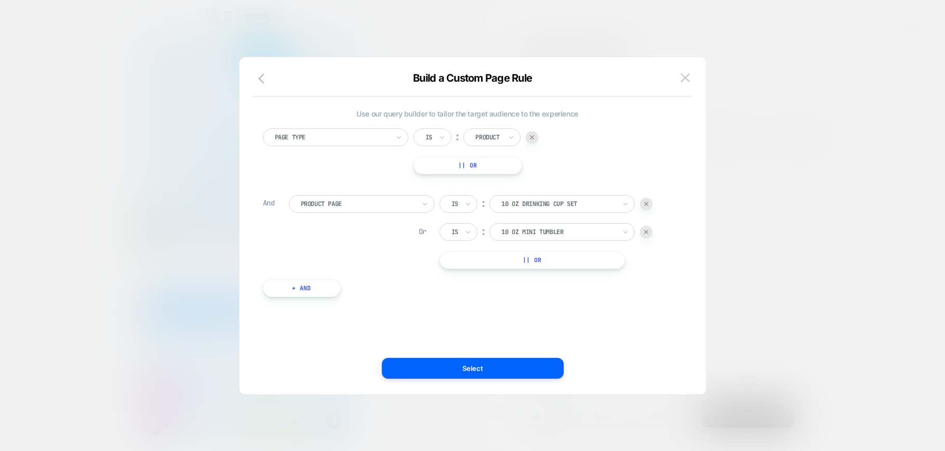
scroll to position [0, 0]
click at [648, 206] on div at bounding box center [646, 203] width 12 height 12
click at [317, 264] on button "+ And" at bounding box center [302, 260] width 78 height 18
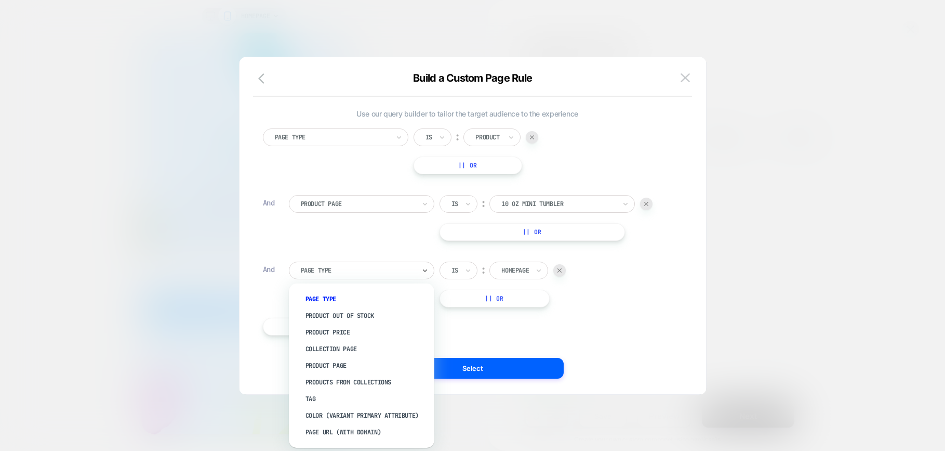
click at [430, 270] on div "Page Type" at bounding box center [361, 270] width 145 height 18
click at [418, 206] on div "Product Page" at bounding box center [361, 204] width 145 height 18
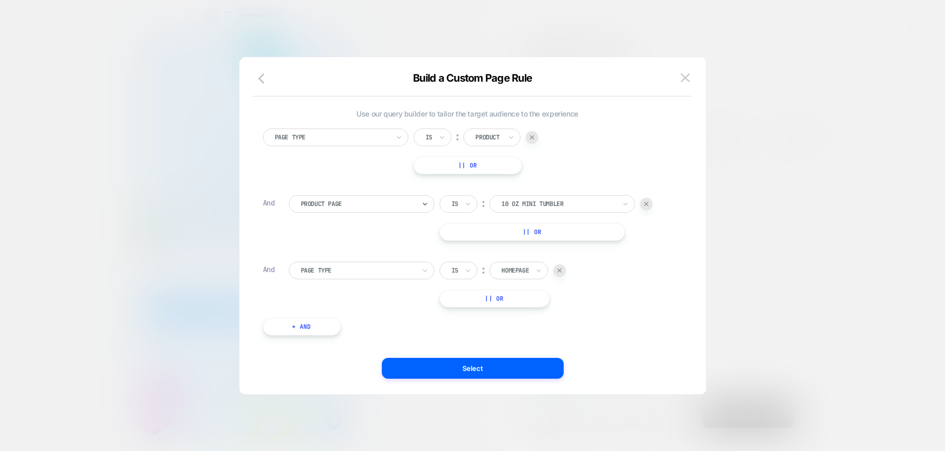
click at [418, 206] on div "Product Page" at bounding box center [361, 204] width 145 height 18
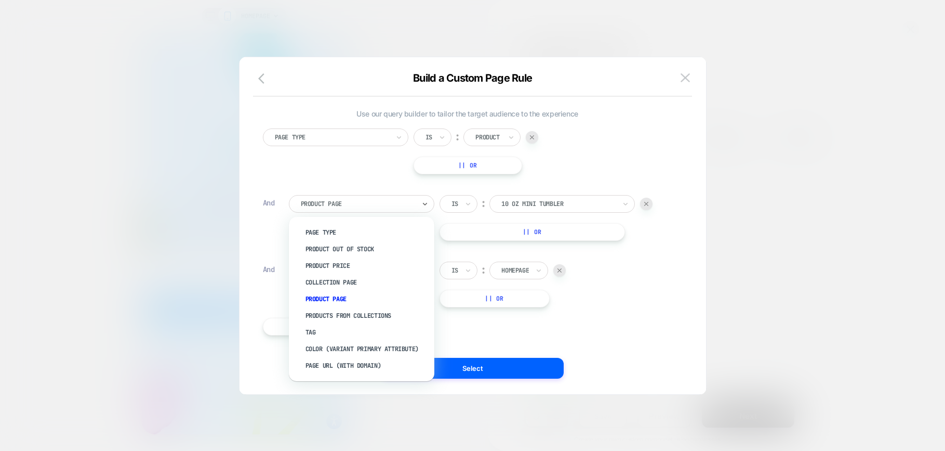
click at [418, 206] on div "Product Page" at bounding box center [361, 204] width 145 height 18
click at [337, 321] on div "Products From Collections" at bounding box center [366, 318] width 135 height 17
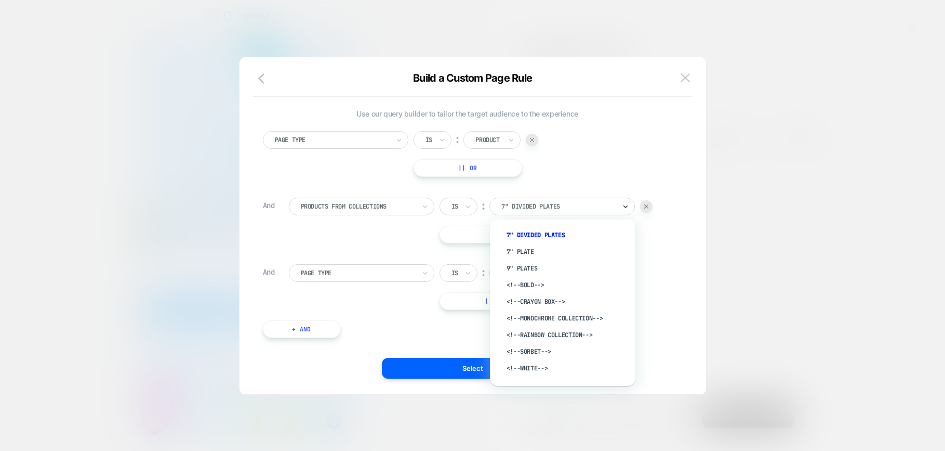
click at [625, 205] on icon at bounding box center [625, 206] width 7 height 10
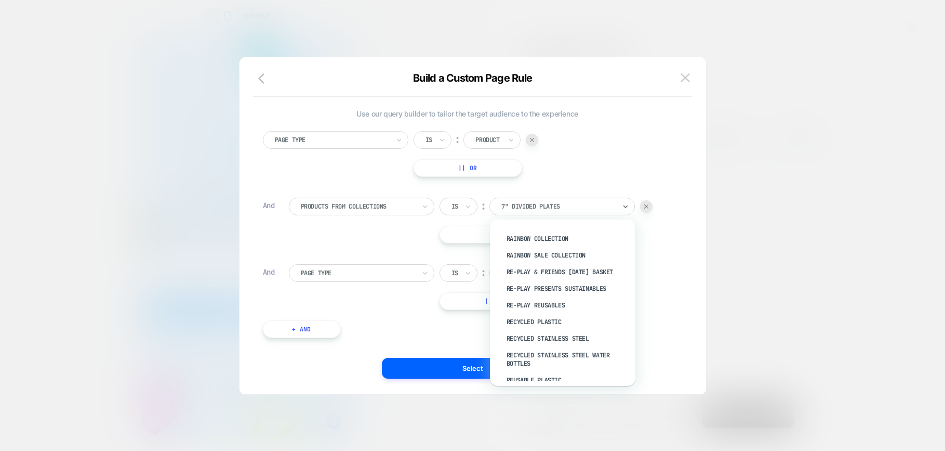
scroll to position [1479, 0]
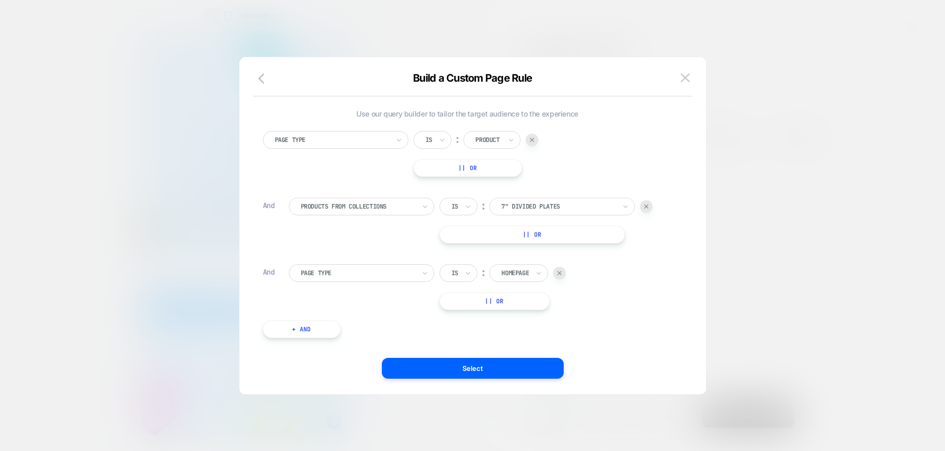
click at [642, 204] on div at bounding box center [646, 206] width 12 height 12
click at [553, 205] on div "Is ︰ Homepage" at bounding box center [503, 206] width 127 height 18
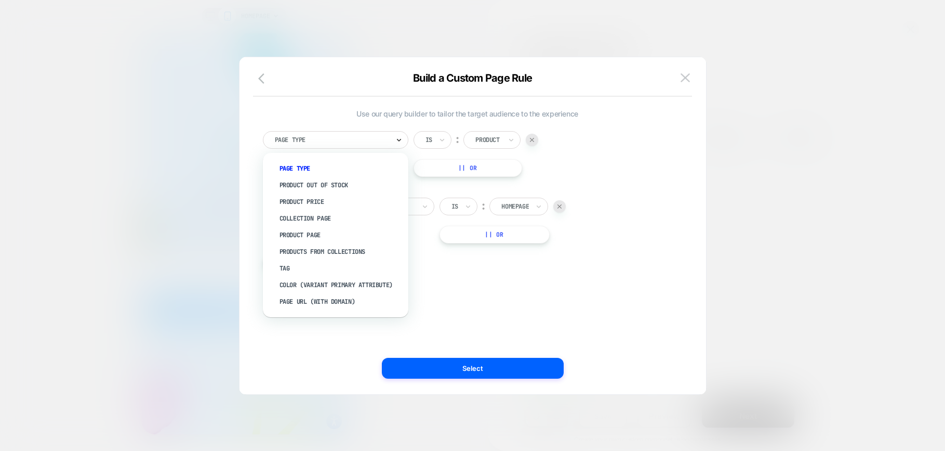
click at [397, 137] on icon at bounding box center [398, 140] width 7 height 10
click at [324, 214] on div "Collection Page" at bounding box center [340, 218] width 135 height 17
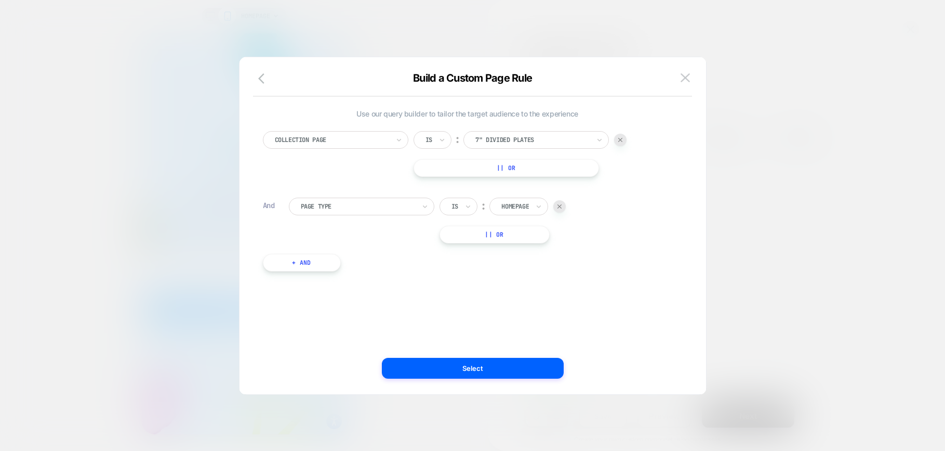
scroll to position [0, 0]
click at [324, 214] on div at bounding box center [358, 213] width 114 height 9
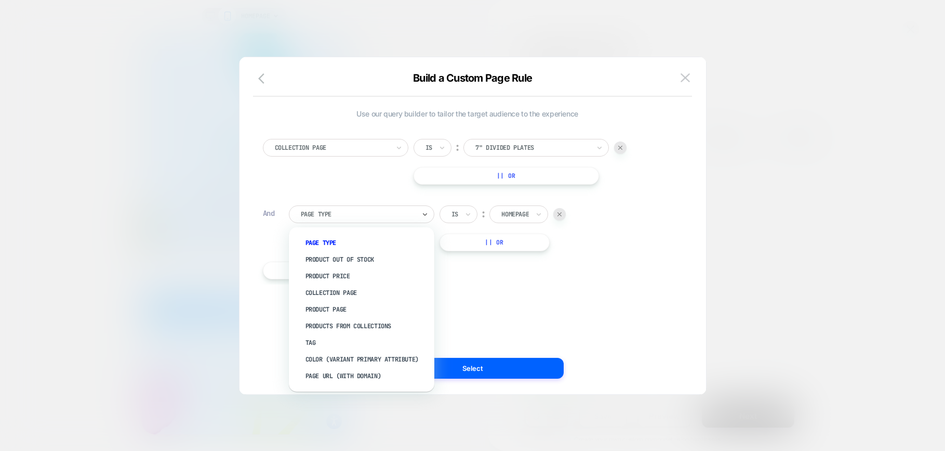
click at [344, 186] on div "Collection Page Is ︰ 7" Divided Plates || Or And option Page Type focused, 1 of…" at bounding box center [468, 203] width 420 height 161
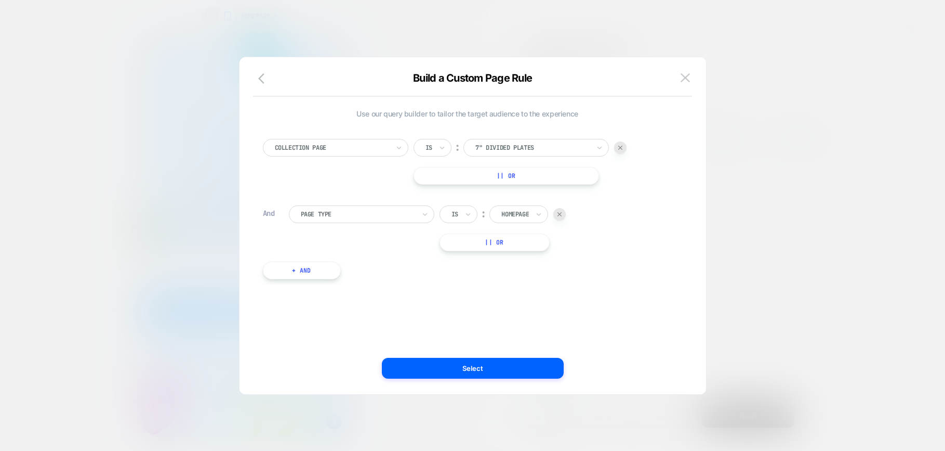
click at [560, 214] on img at bounding box center [560, 214] width 4 height 4
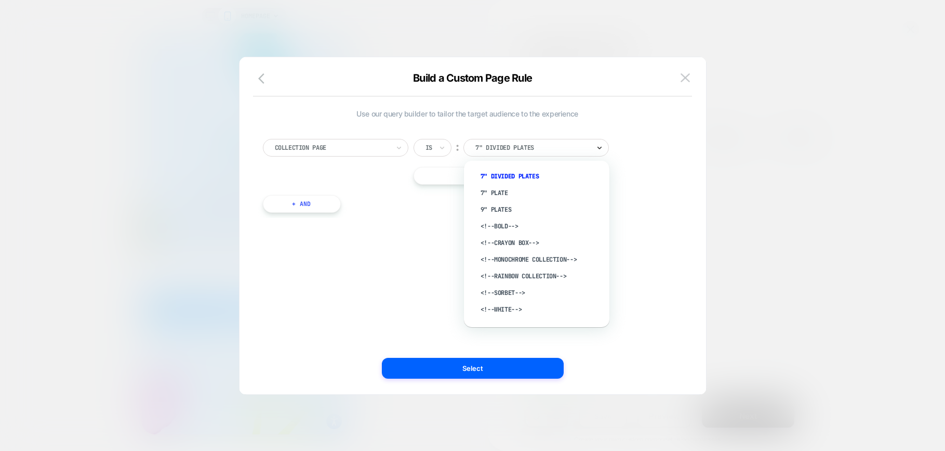
click at [600, 144] on icon at bounding box center [599, 147] width 7 height 10
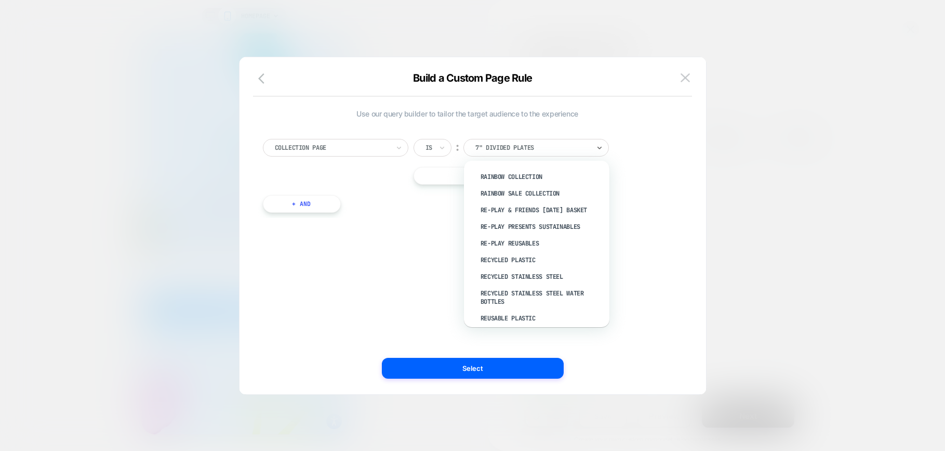
scroll to position [1481, 0]
click at [515, 255] on div "Recycled Plastic" at bounding box center [541, 258] width 135 height 17
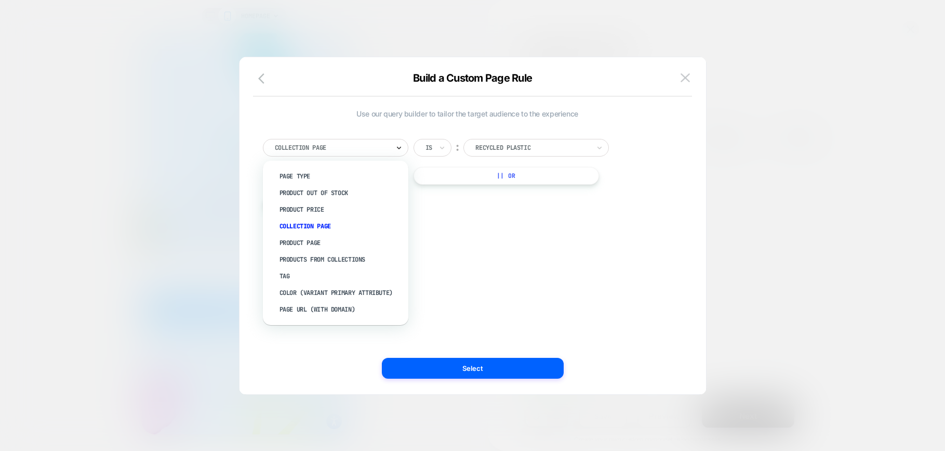
click at [396, 143] on icon at bounding box center [398, 147] width 7 height 10
click at [326, 258] on div "Products From Collections" at bounding box center [340, 259] width 135 height 17
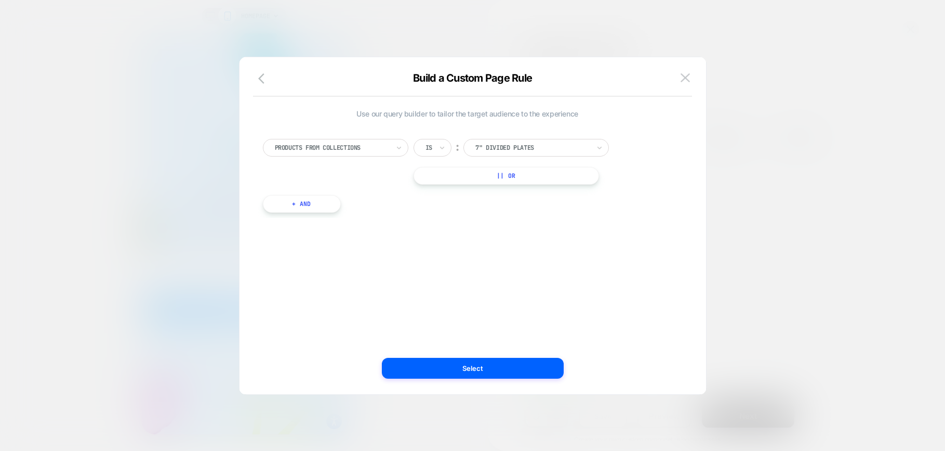
click at [595, 145] on div "7" Divided Plates" at bounding box center [535, 148] width 145 height 18
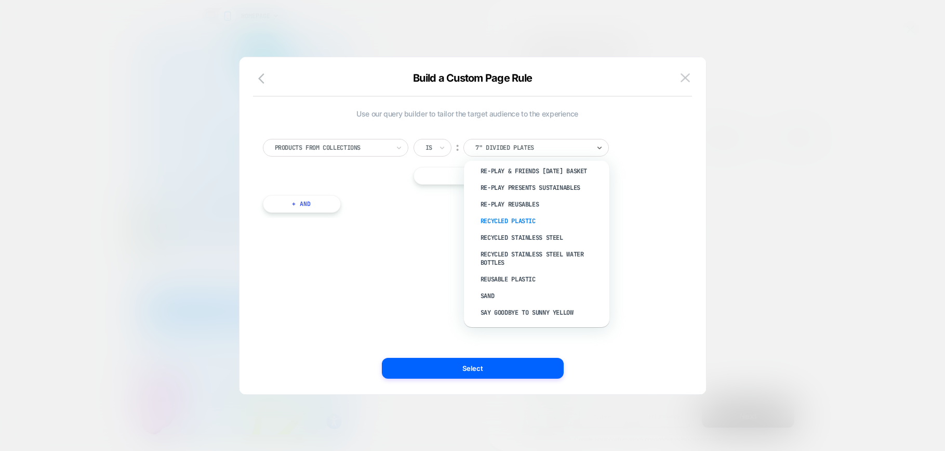
scroll to position [1521, 0]
click at [511, 216] on div "Recycled Plastic" at bounding box center [541, 217] width 135 height 17
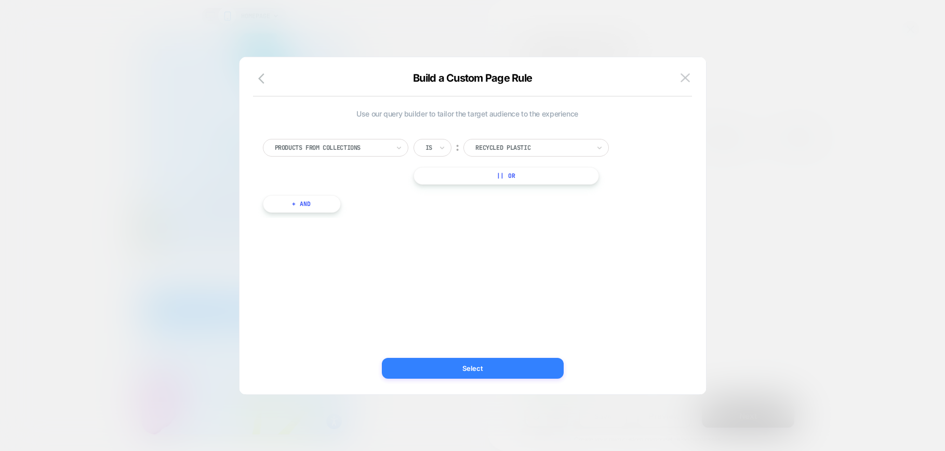
click at [485, 363] on button "Select" at bounding box center [473, 367] width 182 height 21
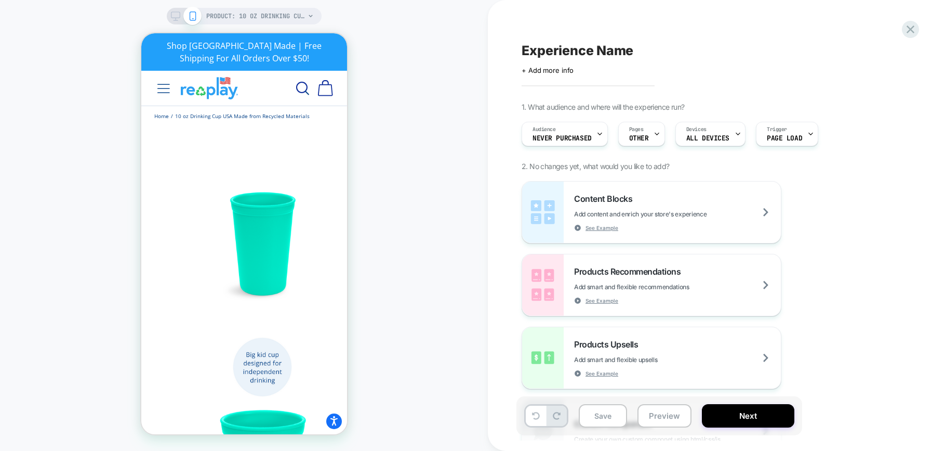
scroll to position [0, 0]
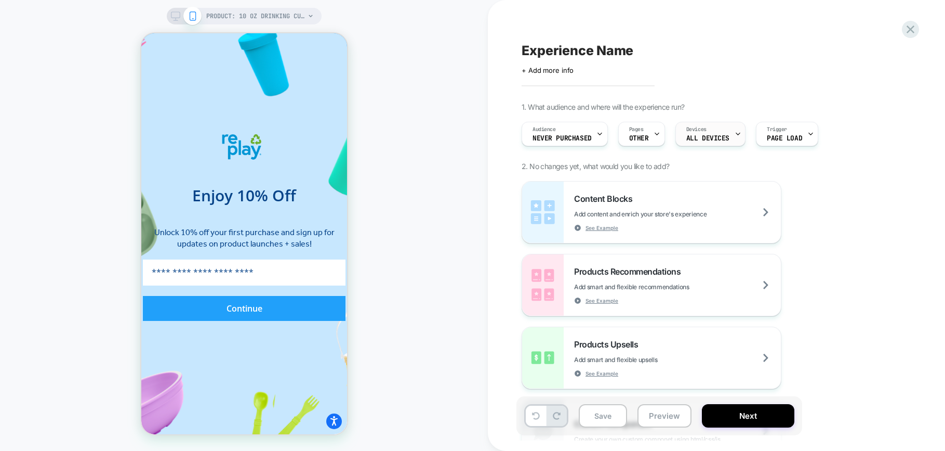
click at [712, 135] on span "ALL DEVICES" at bounding box center [707, 138] width 43 height 7
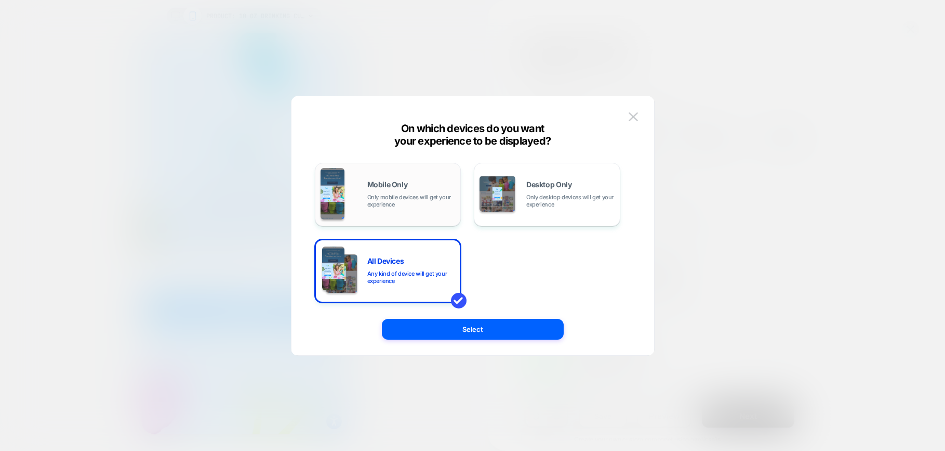
click at [381, 187] on span "Mobile Only" at bounding box center [387, 184] width 41 height 7
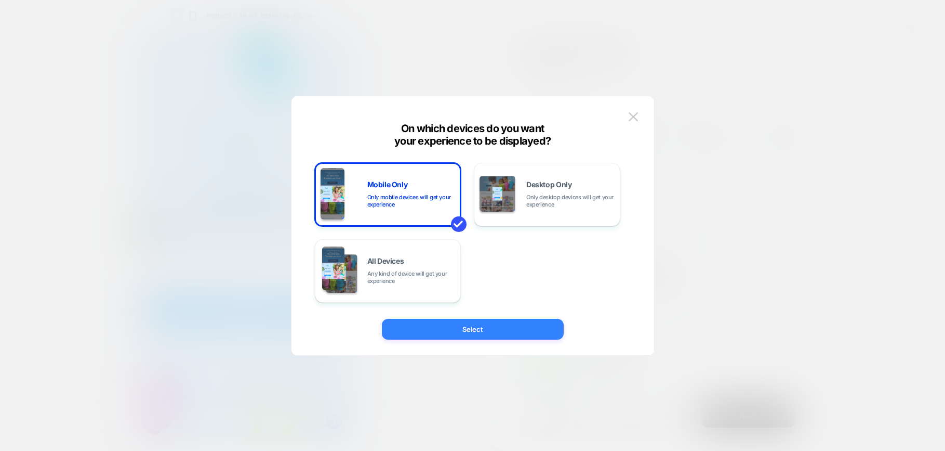
click at [460, 334] on button "Select" at bounding box center [473, 329] width 182 height 21
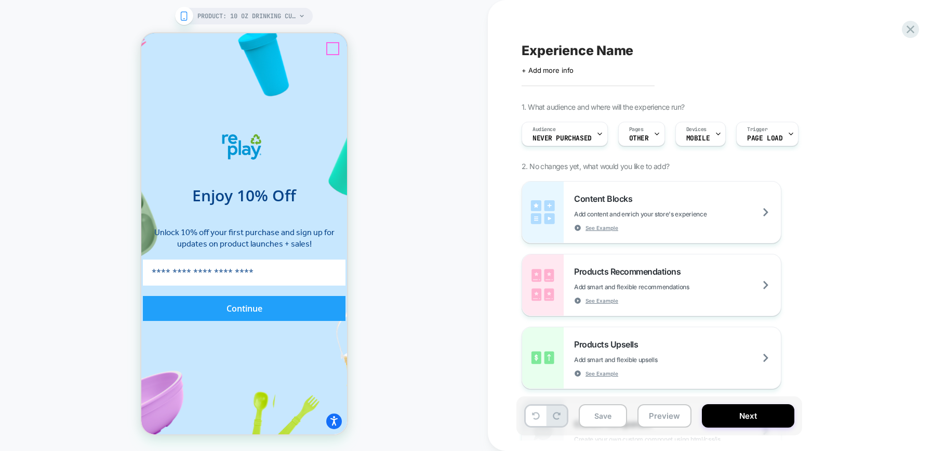
click at [370, 48] on circle "Close dialog" at bounding box center [376, 50] width 12 height 12
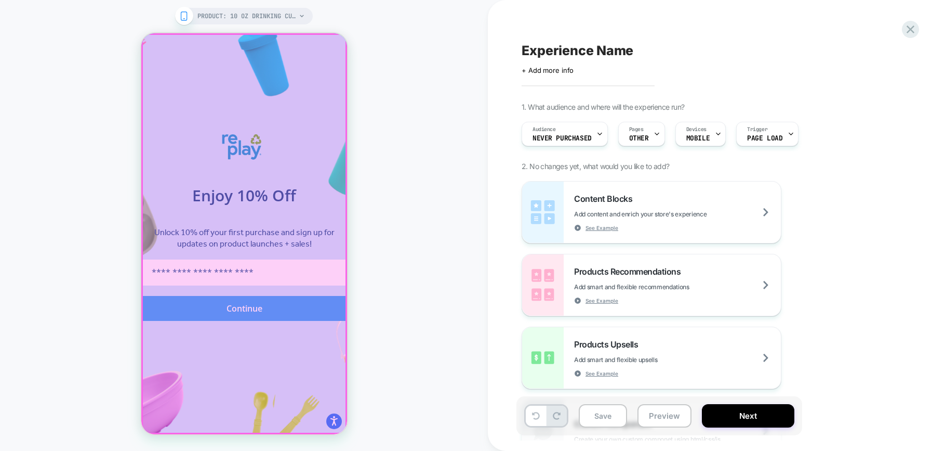
click at [247, 393] on div at bounding box center [244, 233] width 204 height 399
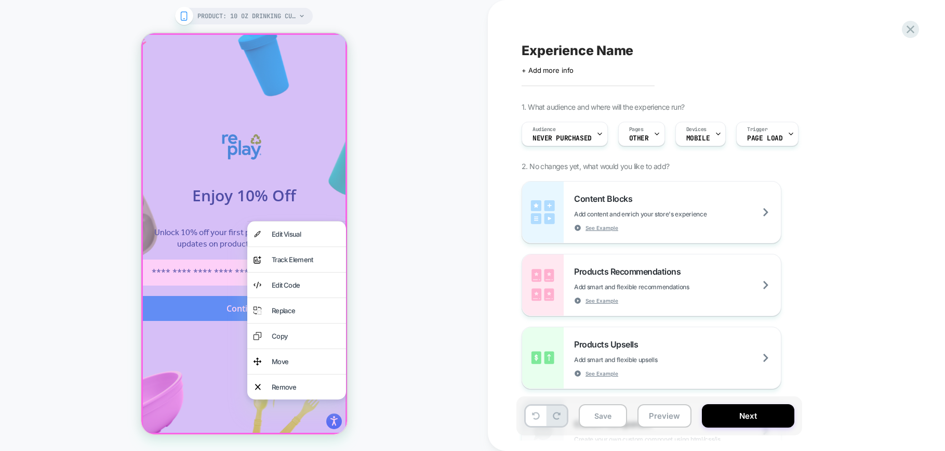
click at [222, 379] on div at bounding box center [244, 233] width 206 height 401
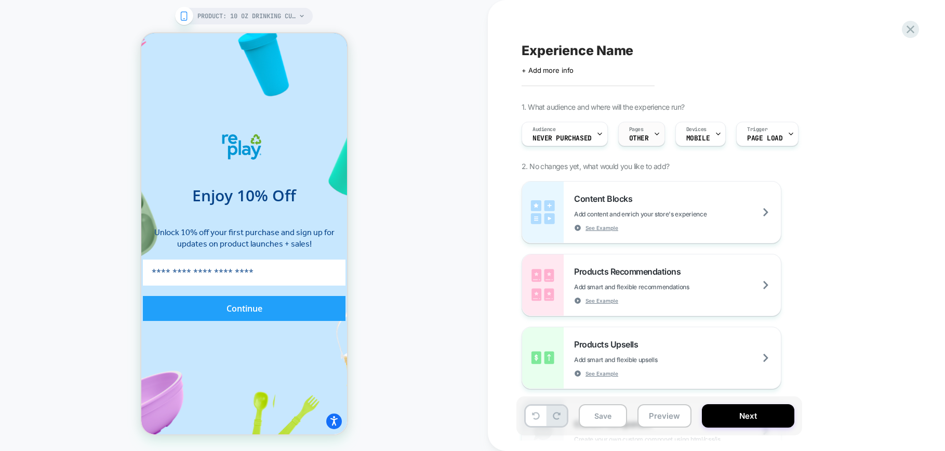
click at [643, 135] on span "OTHER" at bounding box center [639, 138] width 20 height 7
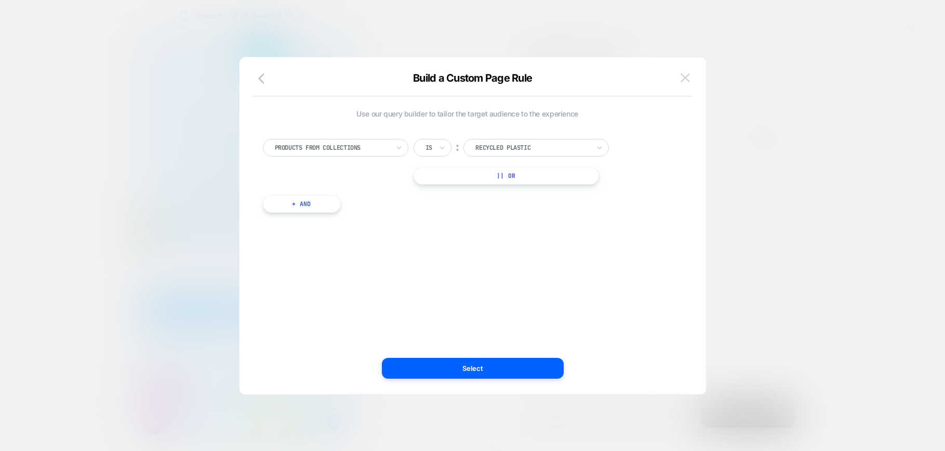
click at [685, 77] on img at bounding box center [685, 77] width 9 height 9
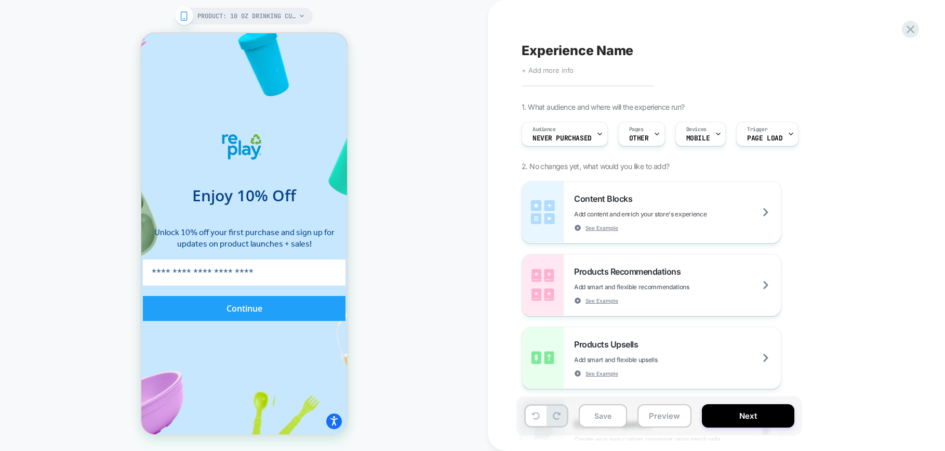
click at [552, 68] on span "+ Add more info" at bounding box center [548, 70] width 52 height 8
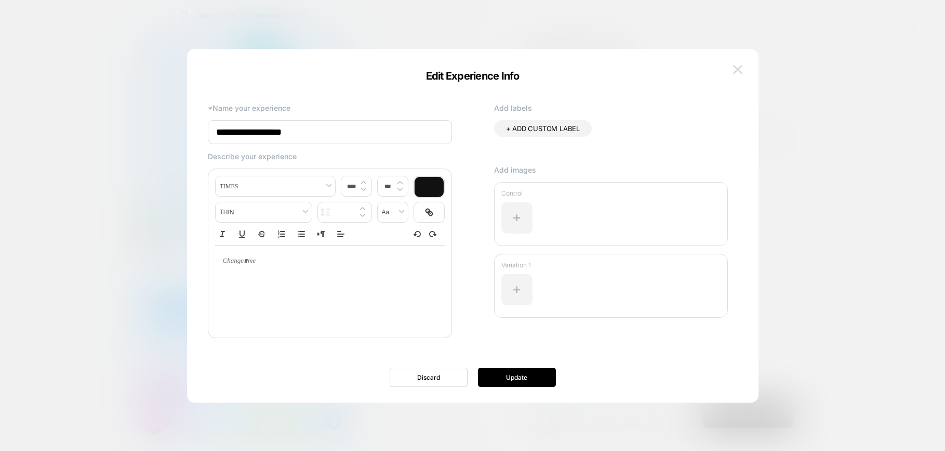
click at [735, 67] on img at bounding box center [737, 69] width 9 height 9
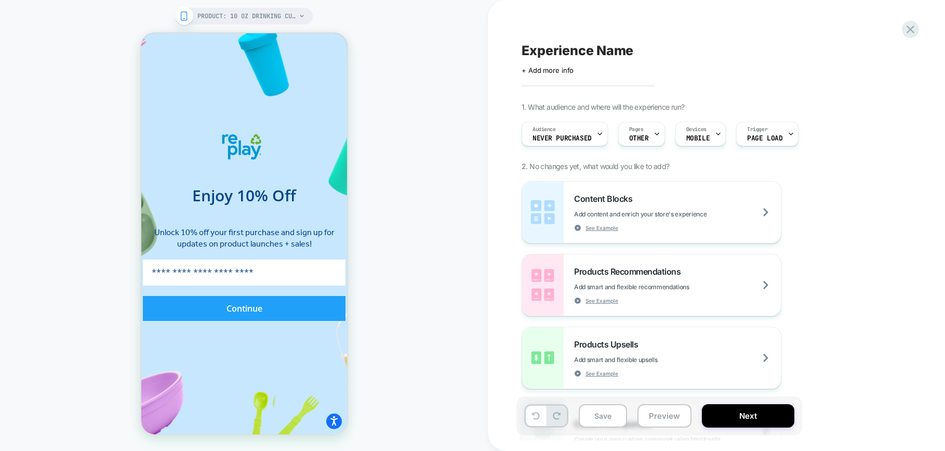
click at [547, 46] on span "Experience Name" at bounding box center [578, 51] width 112 height 16
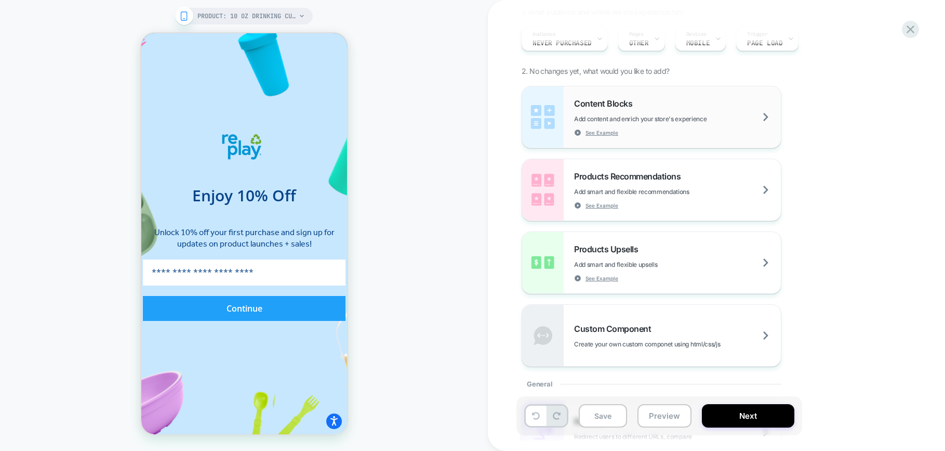
scroll to position [96, 0]
type textarea "**********"
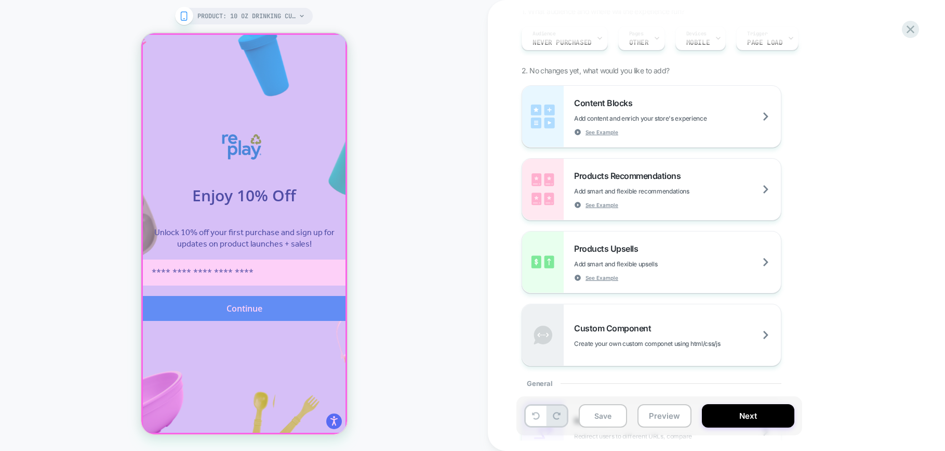
click at [266, 98] on div at bounding box center [244, 233] width 204 height 399
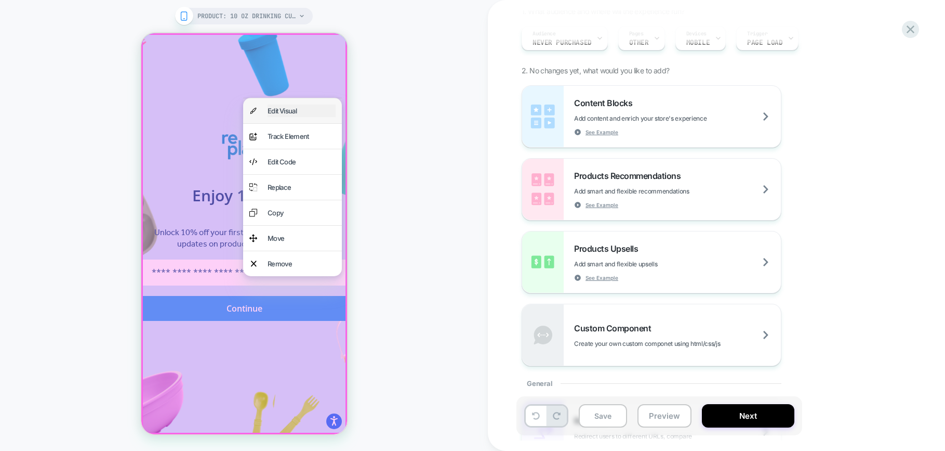
click at [277, 109] on div "Edit Visual" at bounding box center [301, 110] width 68 height 12
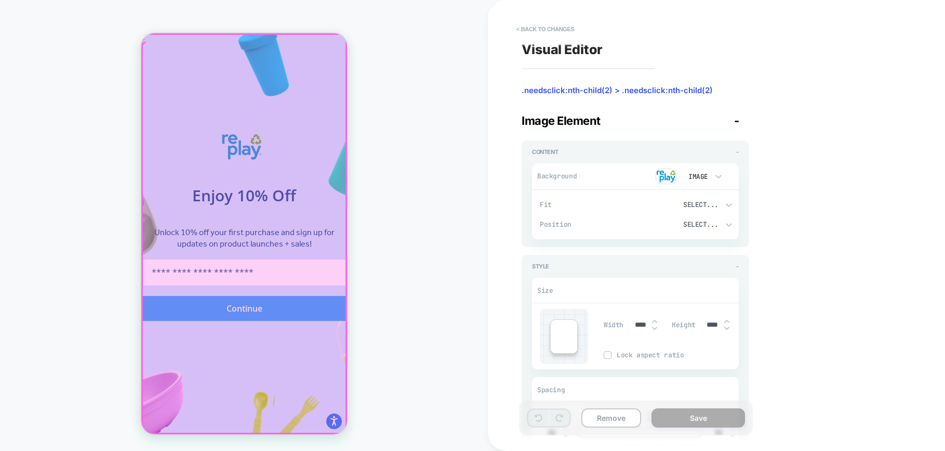
type textarea "*"
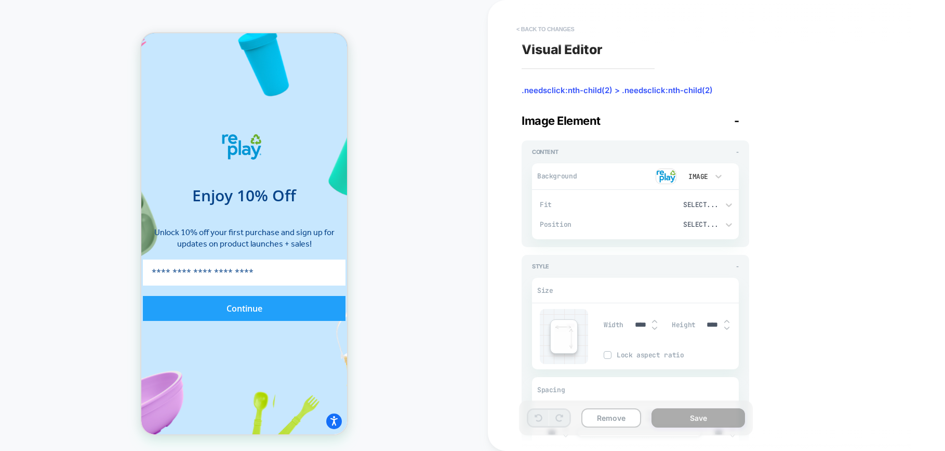
click at [545, 25] on button "< Back to changes" at bounding box center [545, 29] width 69 height 17
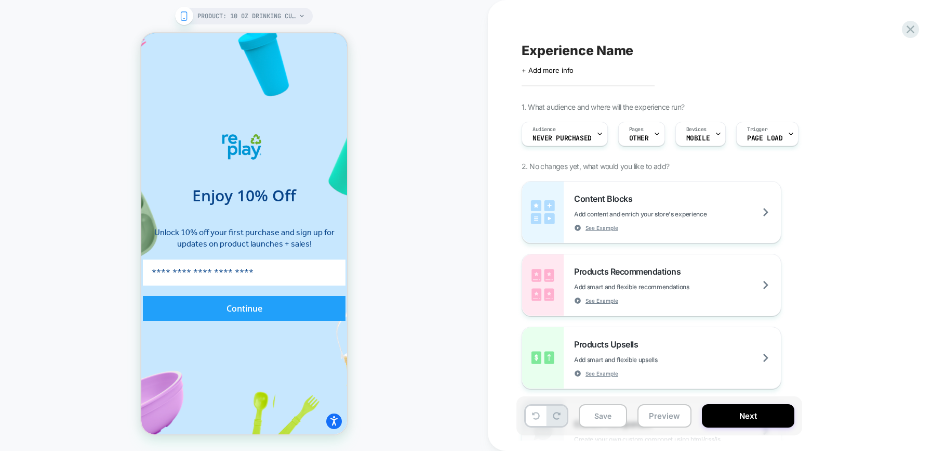
click at [375, 65] on div "PRODUCT: 10 oz Drinking Cup USA Made from Recycled Materials PRODUCT: 10 oz Dri…" at bounding box center [244, 225] width 488 height 430
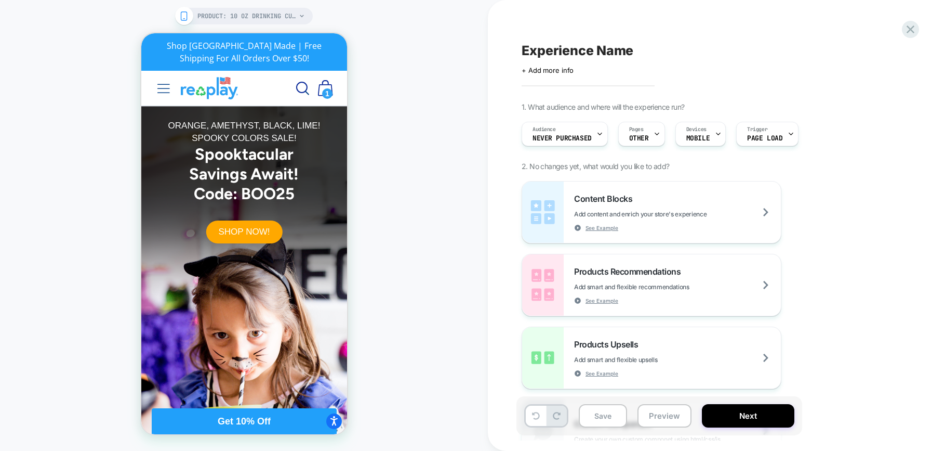
scroll to position [0, 0]
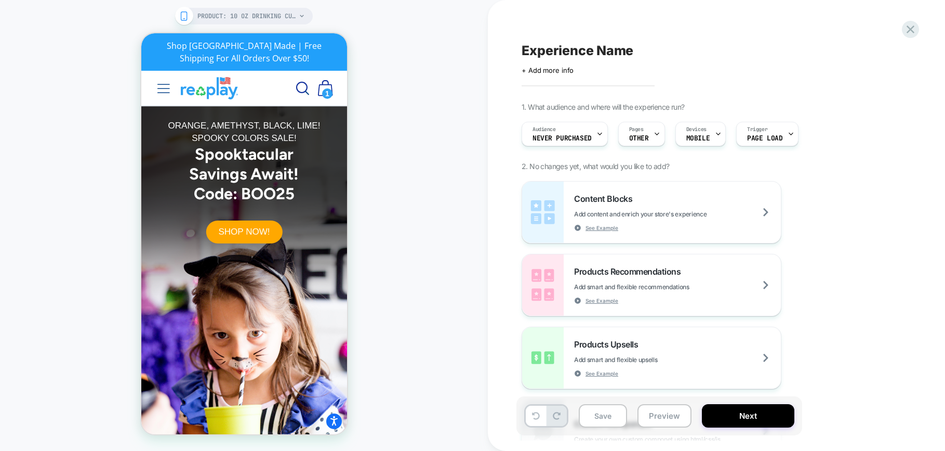
click at [399, 190] on div "PRODUCT: 10 oz Drinking Cup USA Made from Recycled Materials PRODUCT: 10 oz Dri…" at bounding box center [244, 225] width 488 height 430
click at [770, 409] on button "Next" at bounding box center [748, 415] width 92 height 23
